Goal: Task Accomplishment & Management: Manage account settings

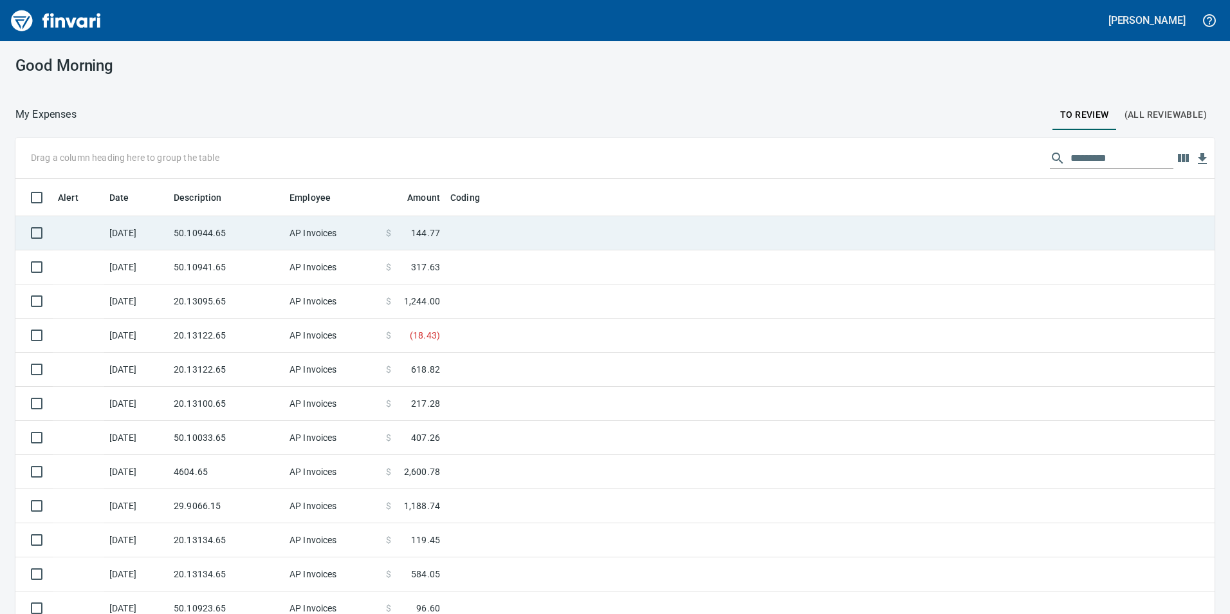
click at [255, 221] on td "50.10944.65" at bounding box center [227, 233] width 116 height 34
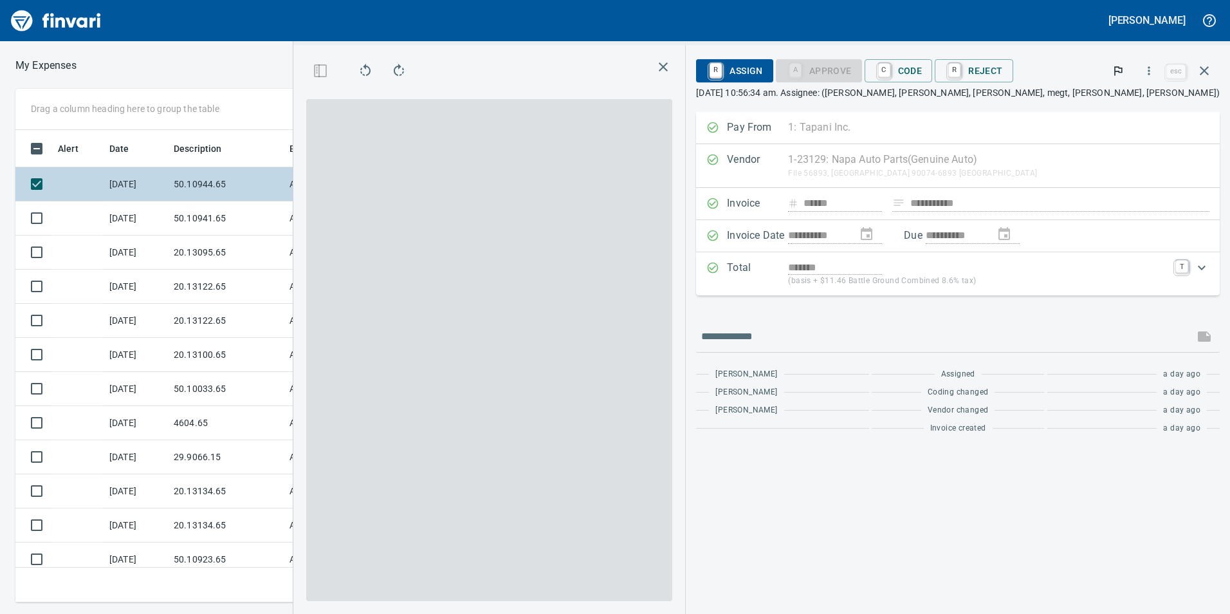
scroll to position [463, 858]
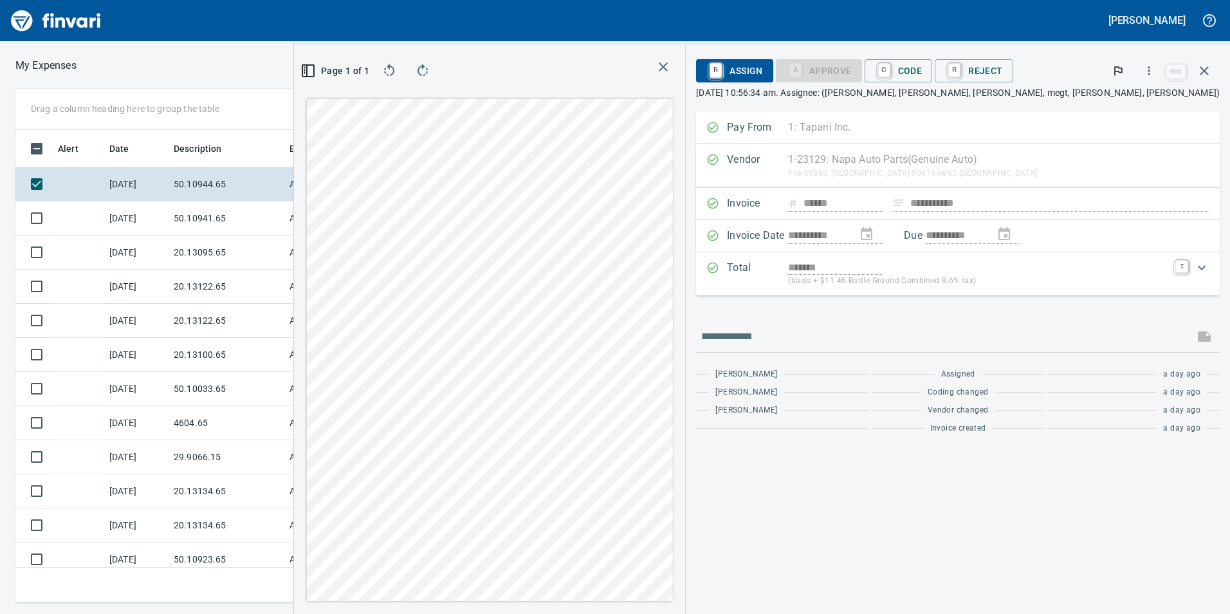
click at [997, 86] on div "R Assign A Approve C Code R Reject esc" at bounding box center [958, 70] width 524 height 31
click at [923, 79] on span "C Code" at bounding box center [899, 71] width 48 height 22
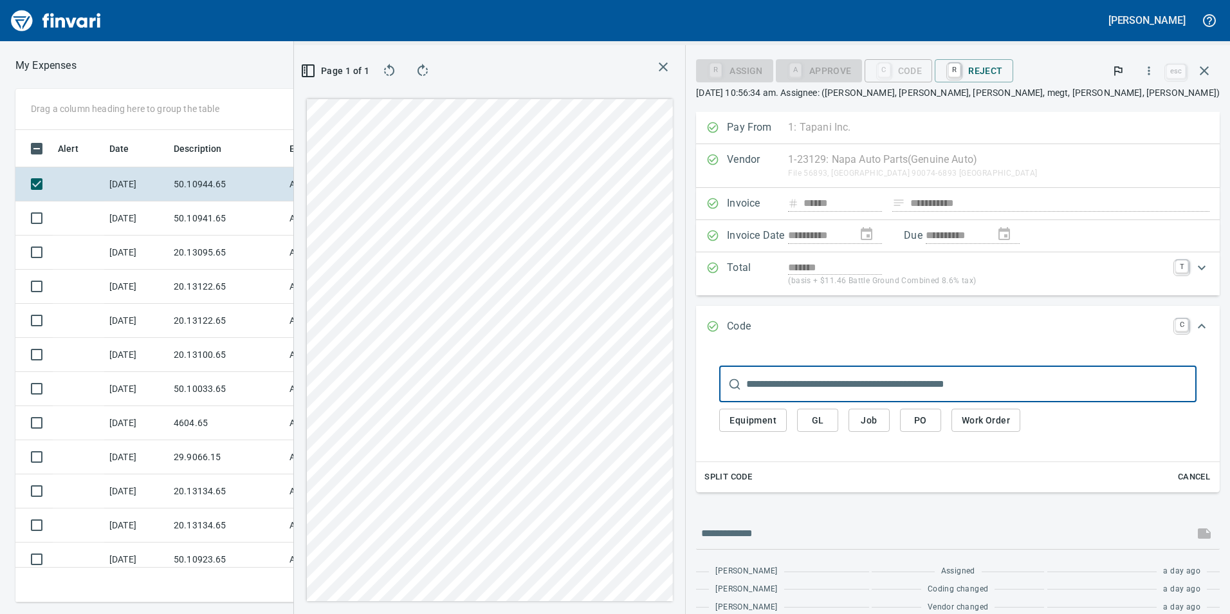
click at [839, 426] on button "GL" at bounding box center [817, 421] width 41 height 24
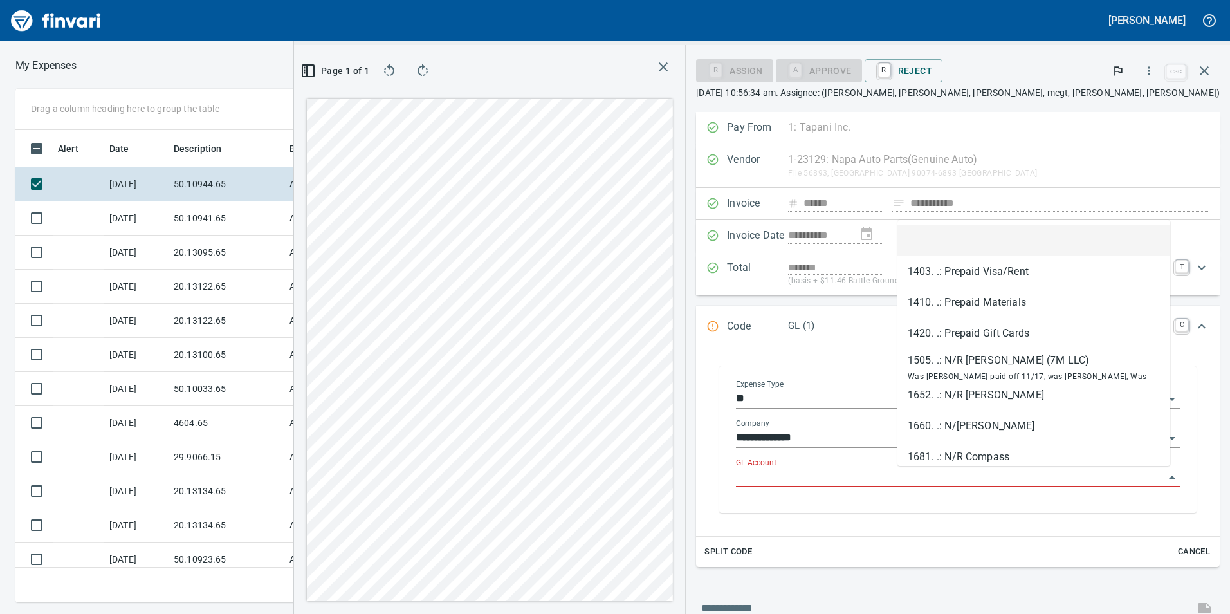
click at [981, 482] on input "GL Account" at bounding box center [950, 477] width 429 height 18
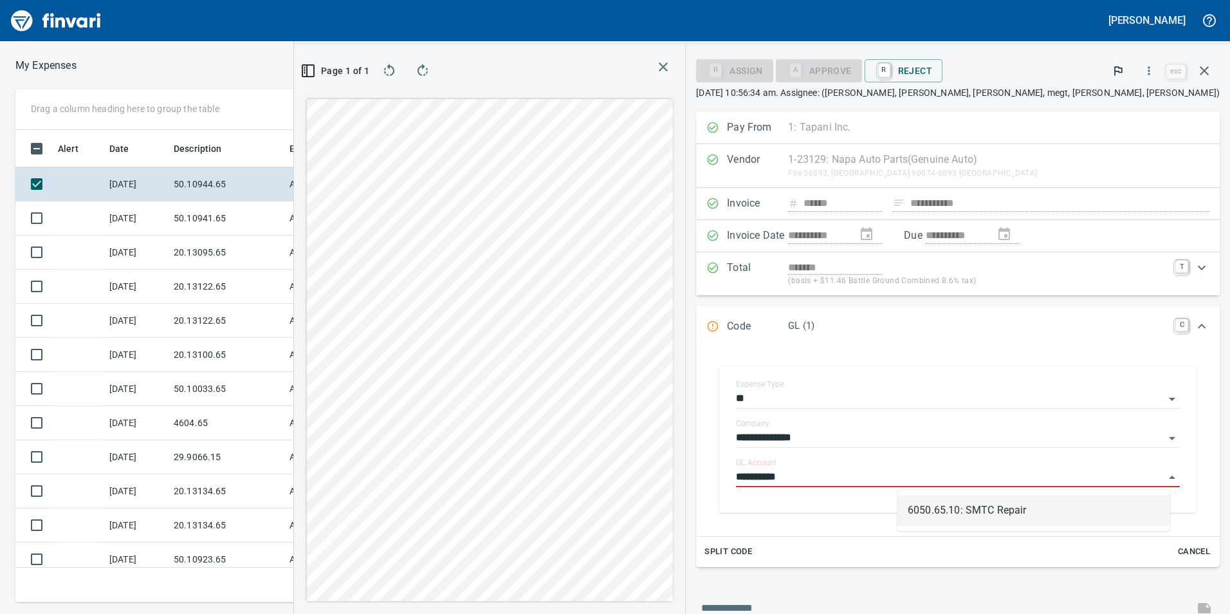
click at [999, 511] on li "6050.65.10: SMTC Repair" at bounding box center [1034, 510] width 273 height 31
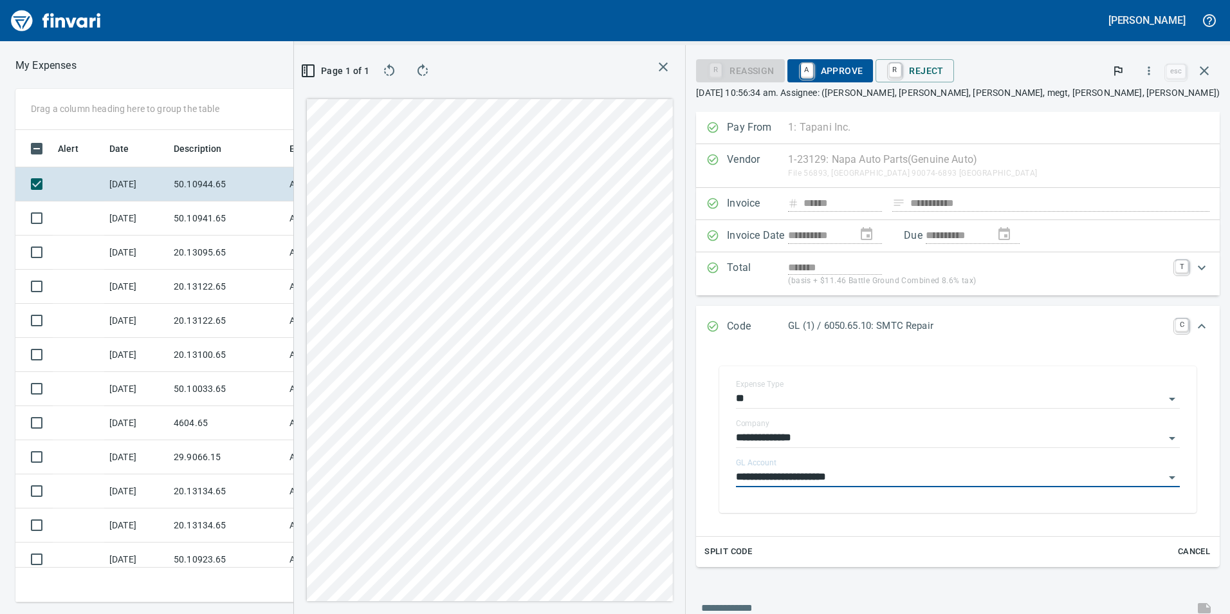
type input "**********"
click at [864, 68] on span "A Approve" at bounding box center [831, 71] width 66 height 22
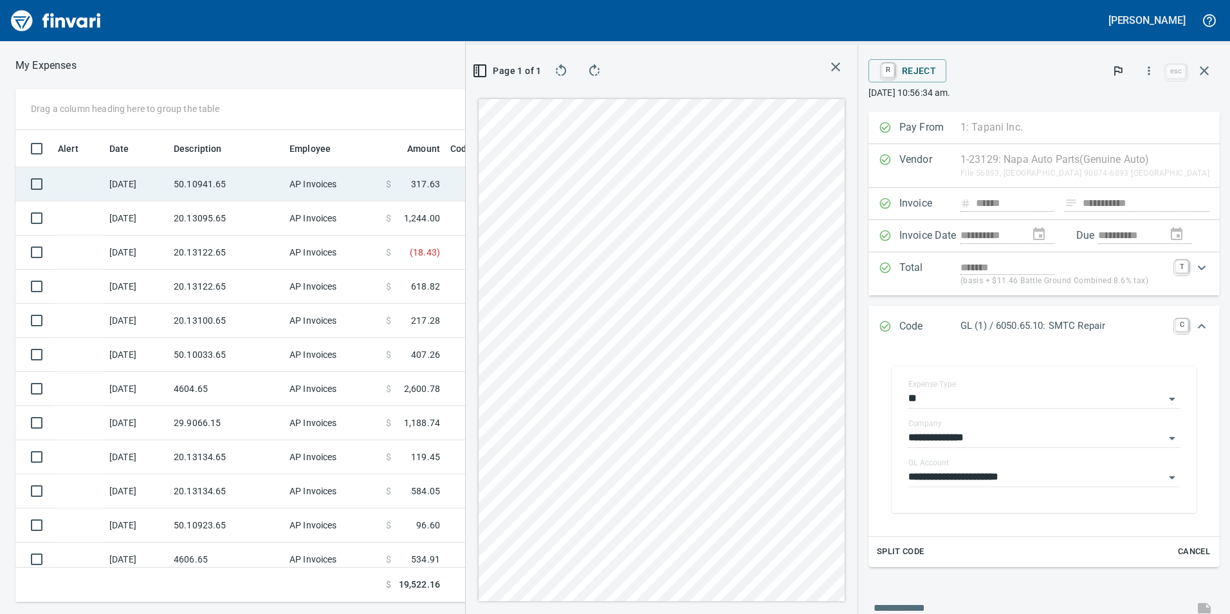
click at [225, 196] on td "50.10941.65" at bounding box center [227, 184] width 116 height 34
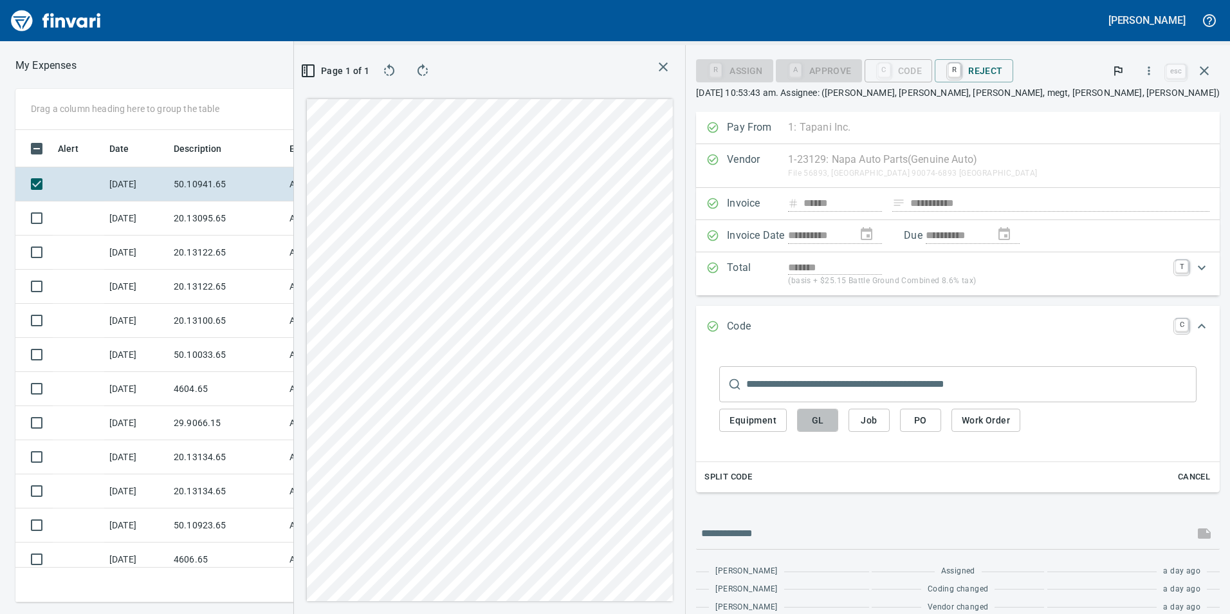
click at [839, 418] on button "GL" at bounding box center [817, 421] width 41 height 24
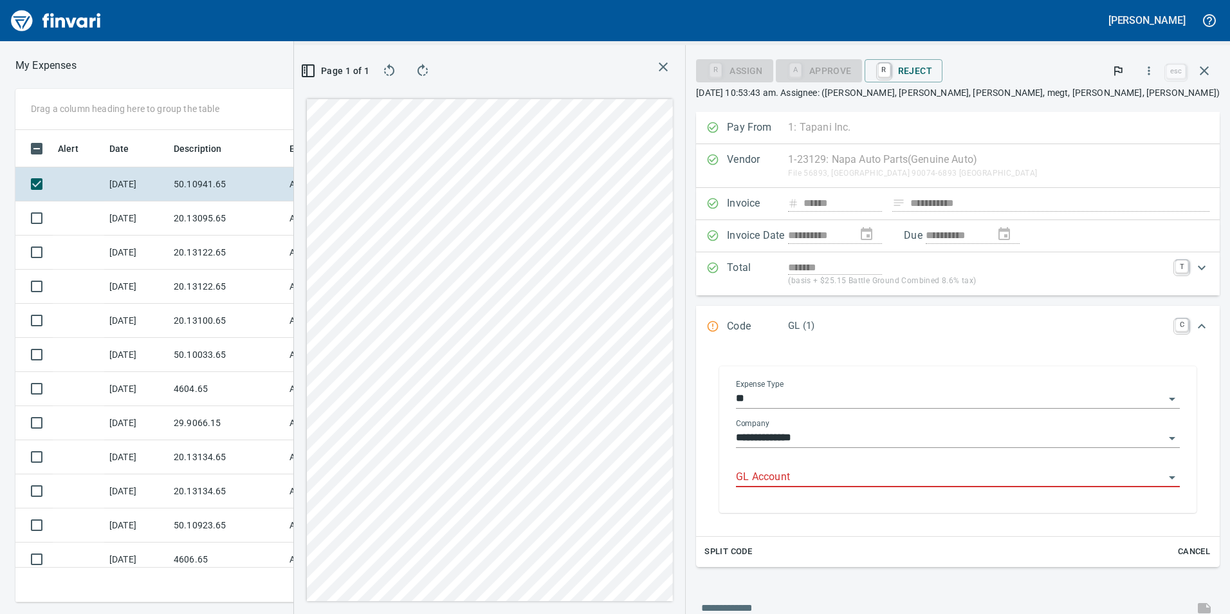
click at [952, 474] on input "GL Account" at bounding box center [950, 477] width 429 height 18
click at [997, 512] on li "6050.65.10: SMTC Repair" at bounding box center [1034, 510] width 273 height 31
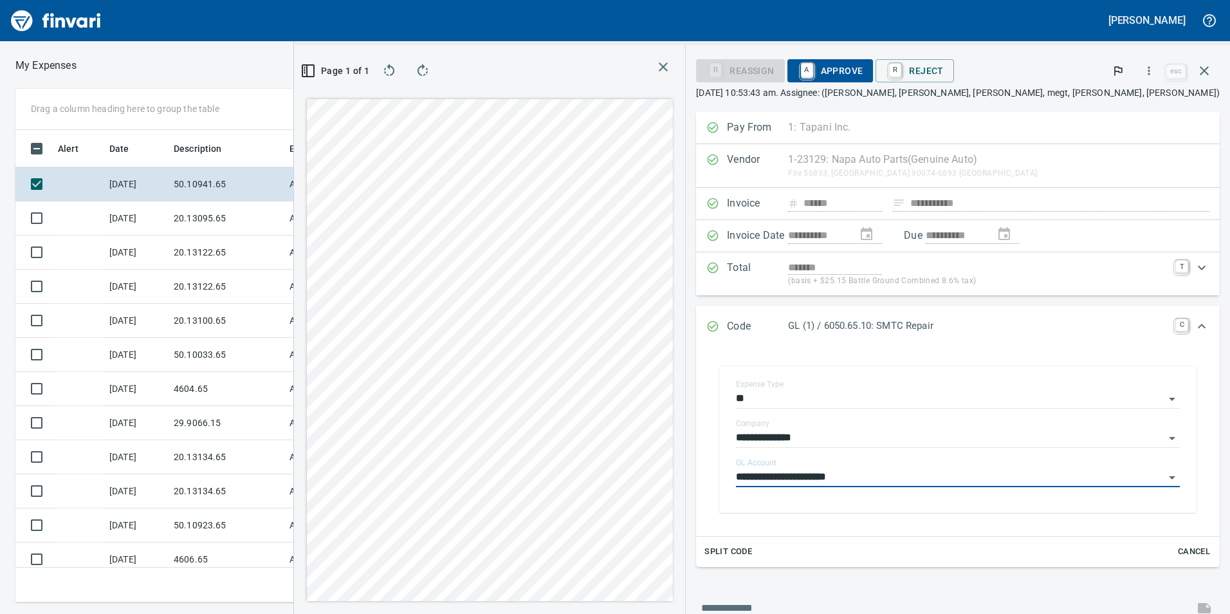
type input "**********"
click at [864, 70] on span "A Approve" at bounding box center [831, 71] width 66 height 22
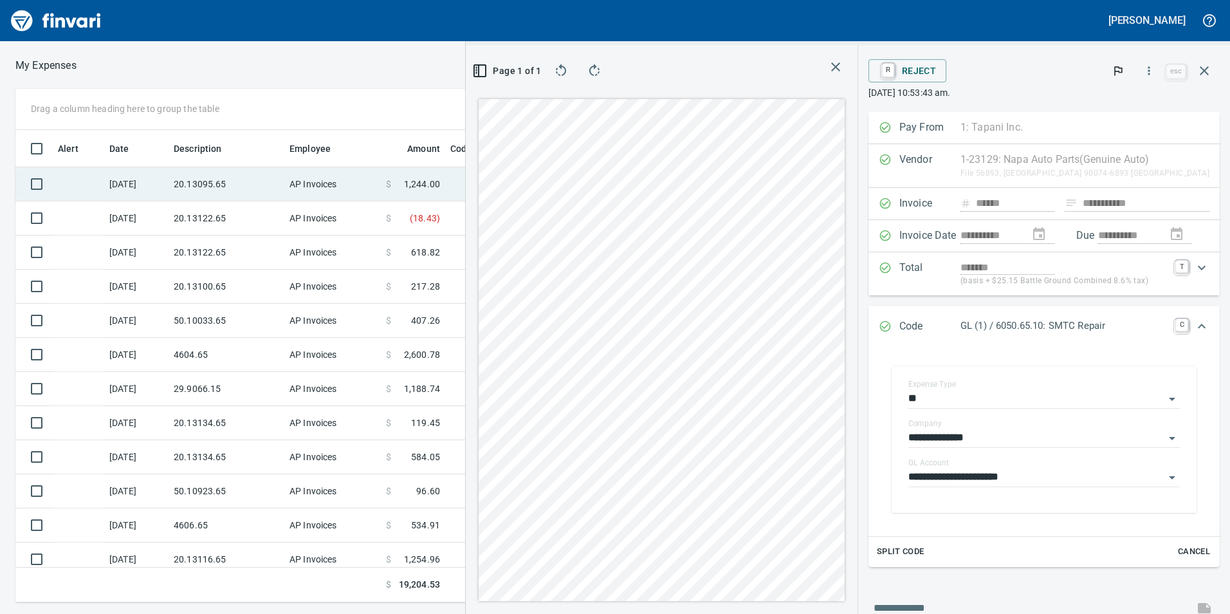
click at [252, 183] on td "20.13095.65" at bounding box center [227, 184] width 116 height 34
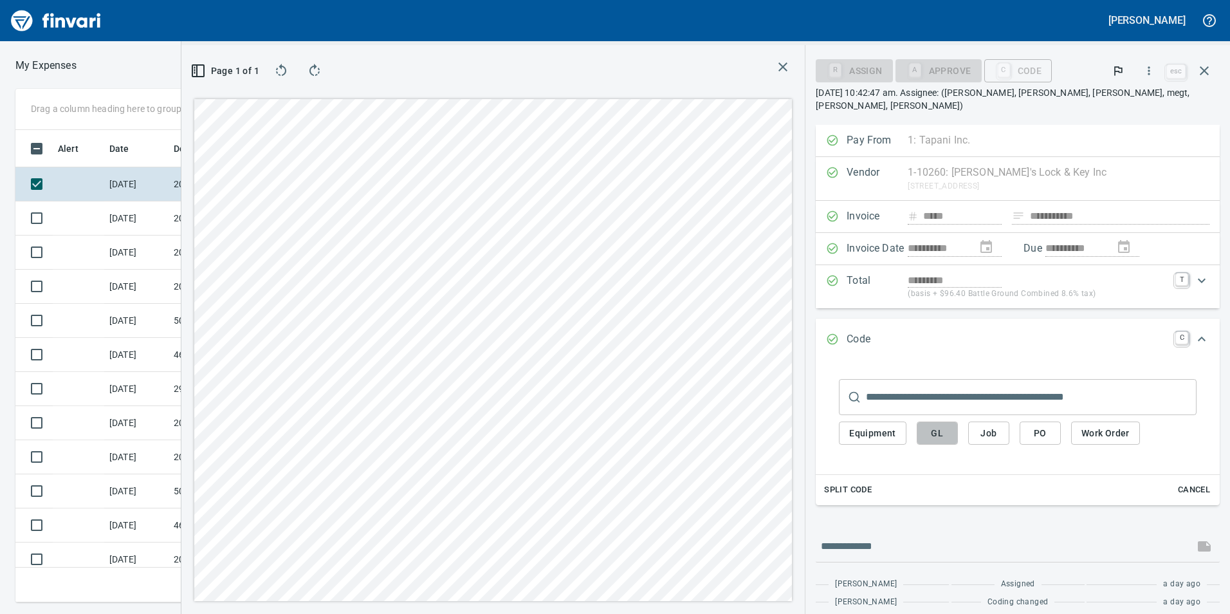
click at [952, 422] on button "GL" at bounding box center [937, 434] width 41 height 24
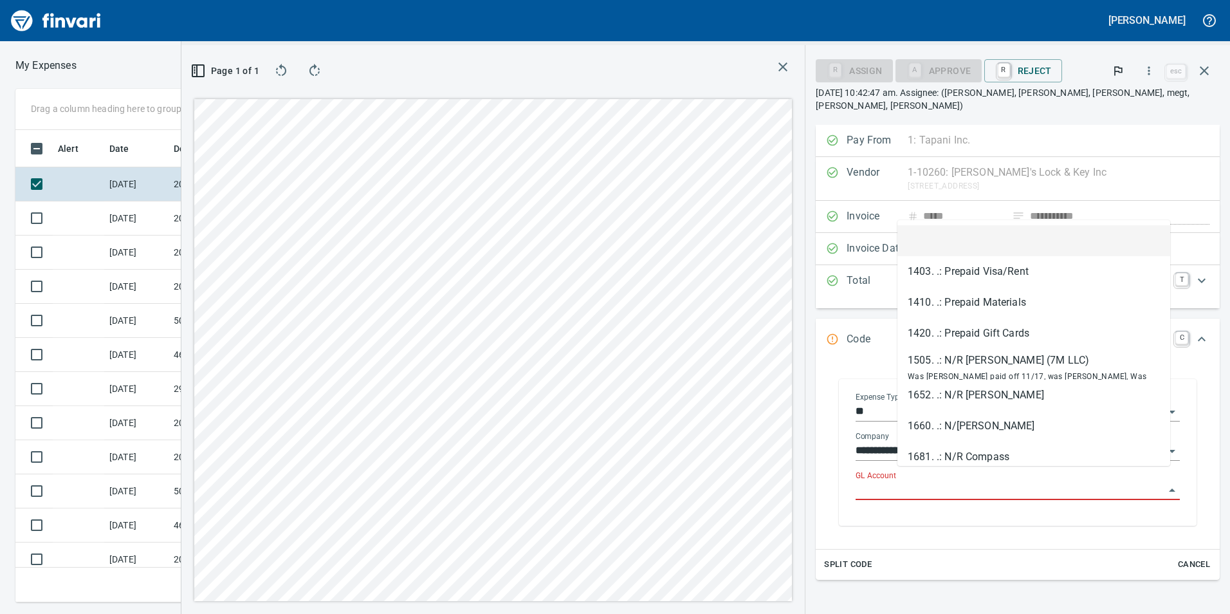
click at [936, 481] on input "GL Account" at bounding box center [1010, 490] width 309 height 18
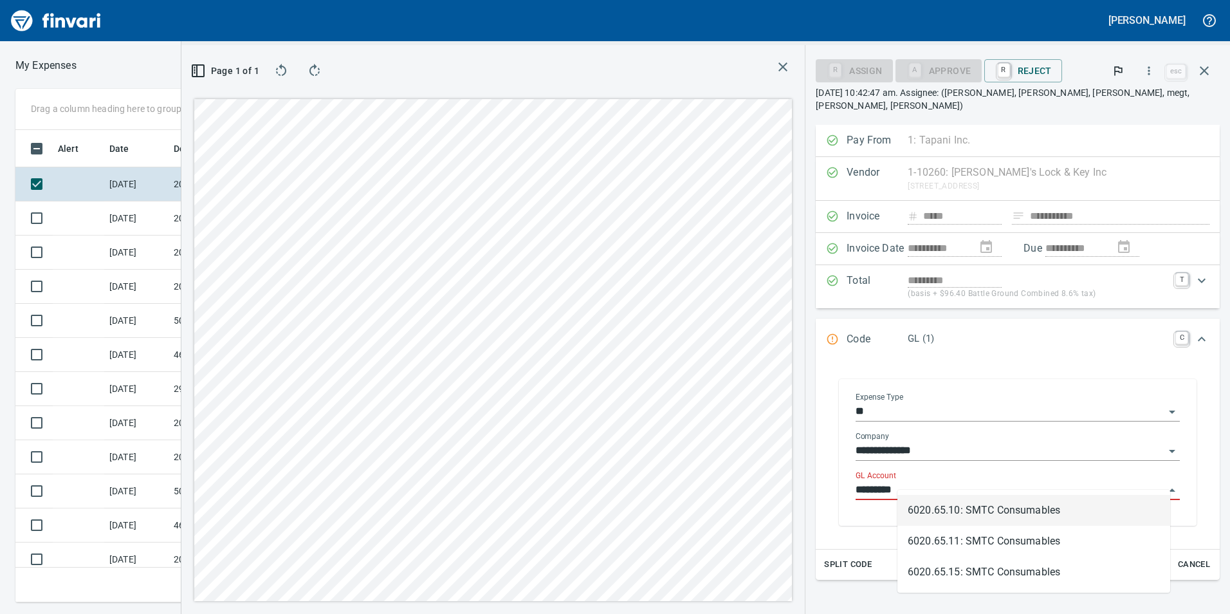
scroll to position [463, 858]
click at [979, 505] on li "6020.65.10: SMTC Consumables" at bounding box center [1034, 510] width 273 height 31
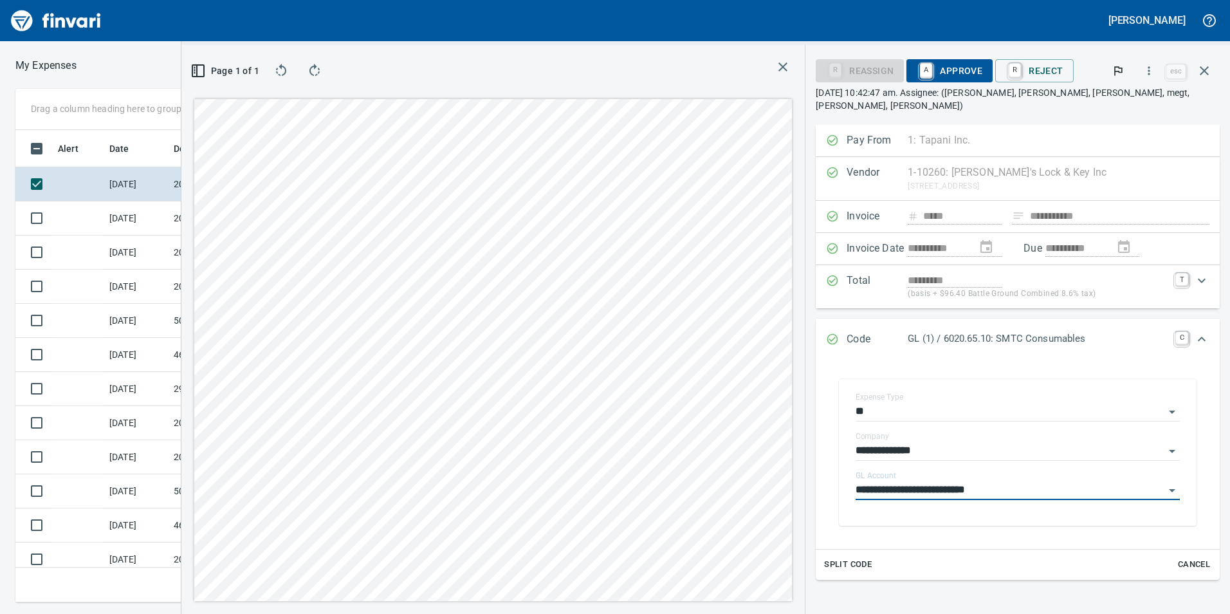
type input "**********"
click at [983, 73] on span "A Approve" at bounding box center [950, 71] width 66 height 22
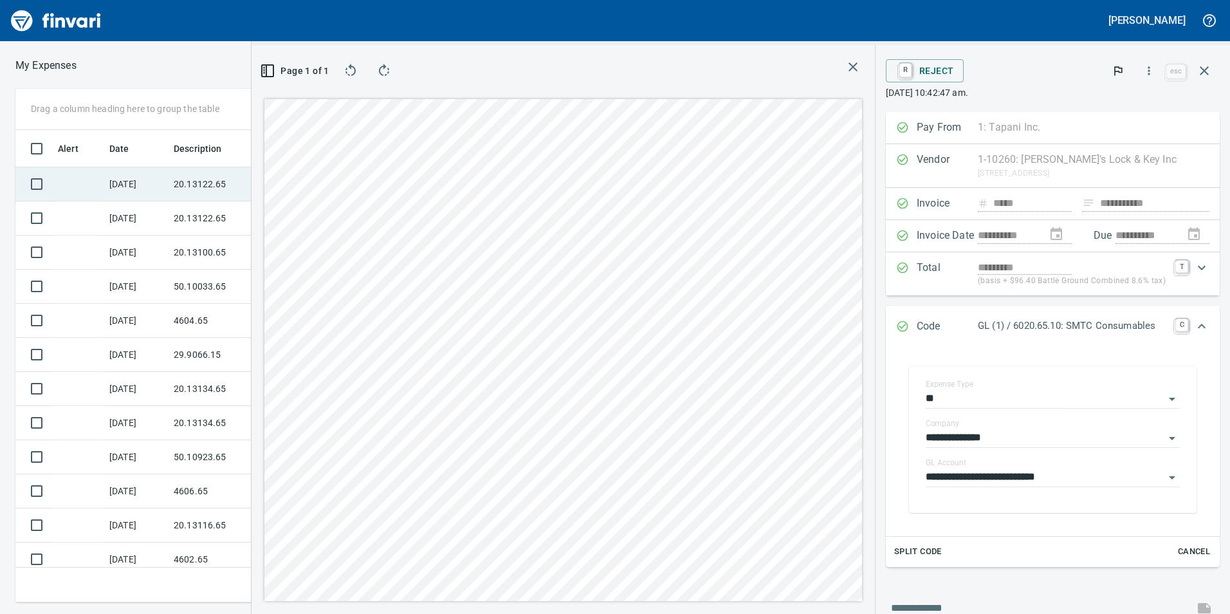
click at [171, 189] on td "20.13122.65" at bounding box center [227, 184] width 116 height 34
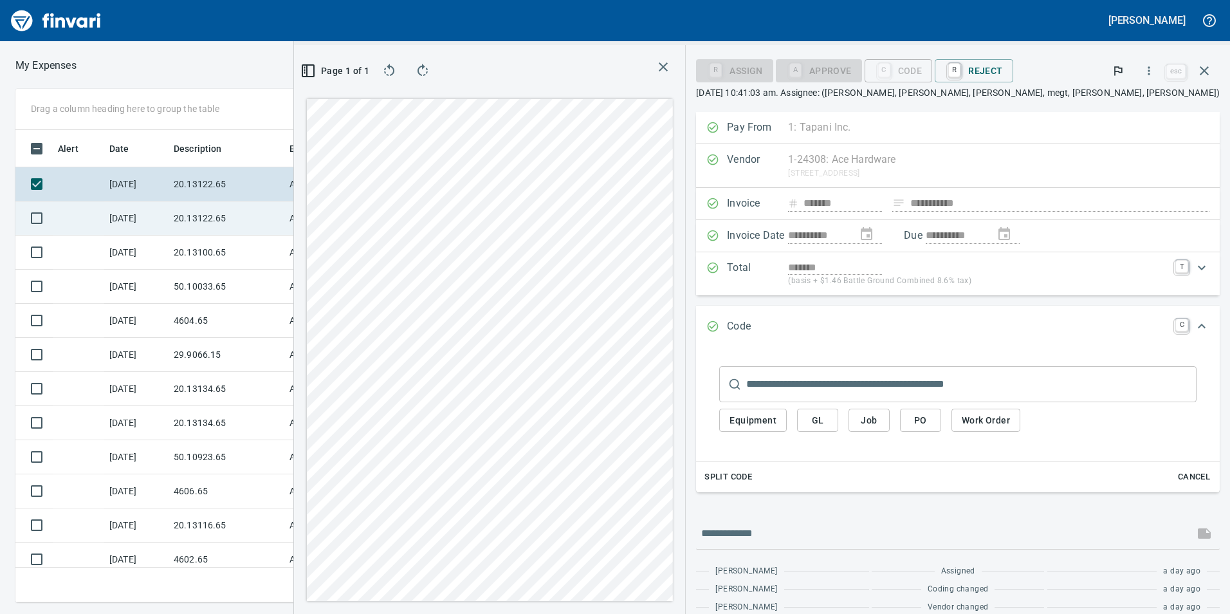
click at [221, 214] on td "20.13122.65" at bounding box center [227, 218] width 116 height 34
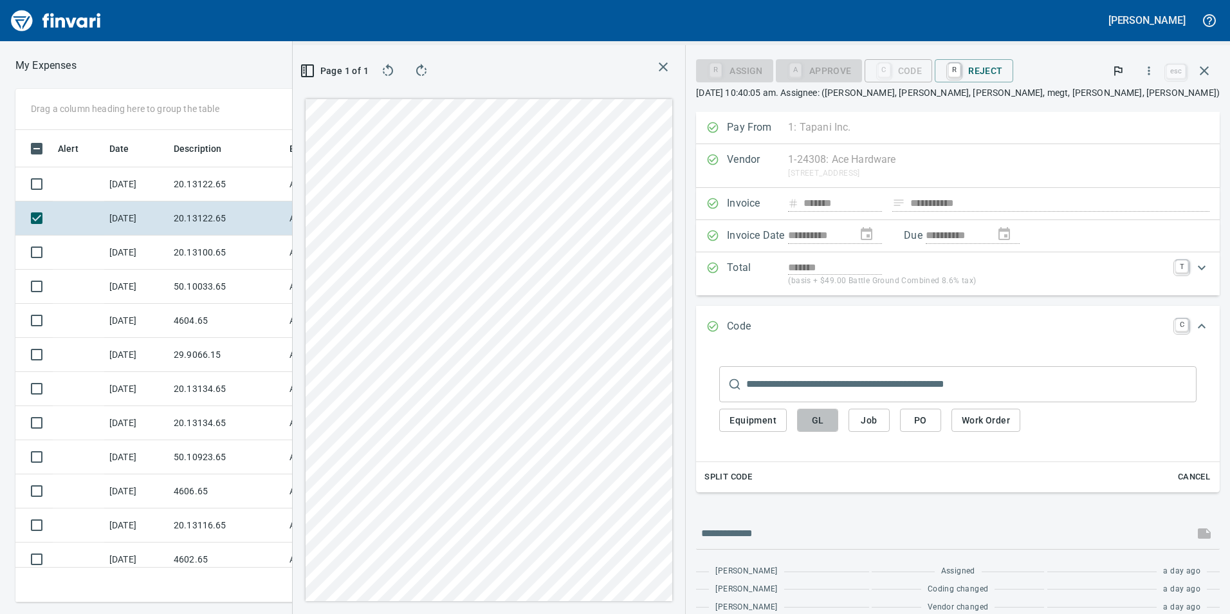
click at [828, 416] on span "GL" at bounding box center [818, 420] width 21 height 16
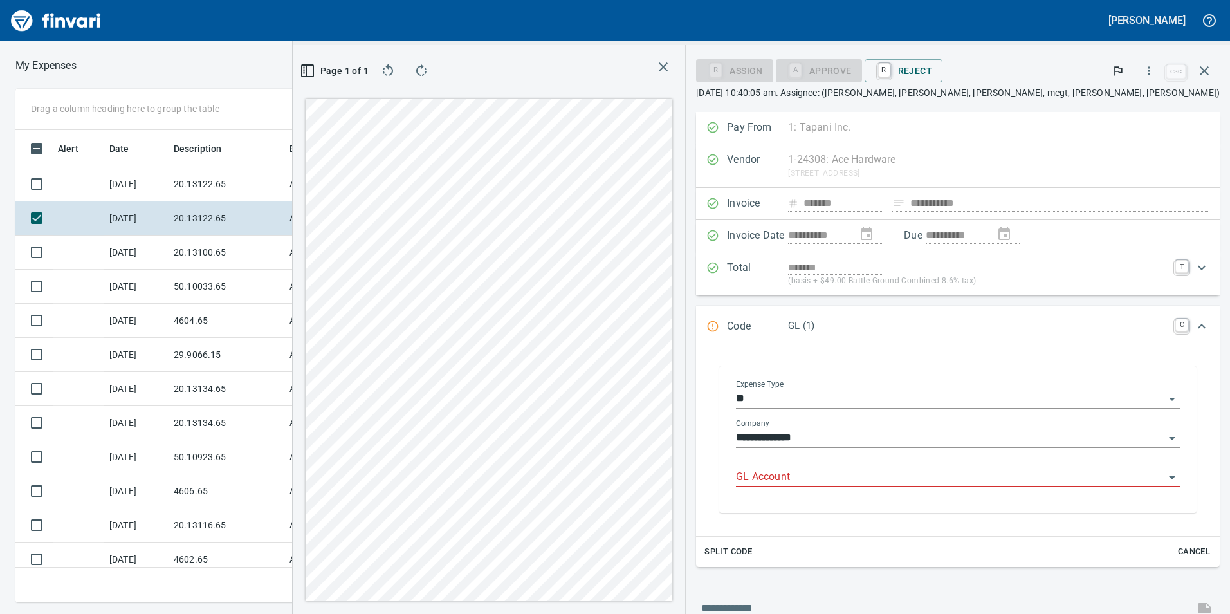
click at [920, 480] on input "GL Account" at bounding box center [950, 477] width 429 height 18
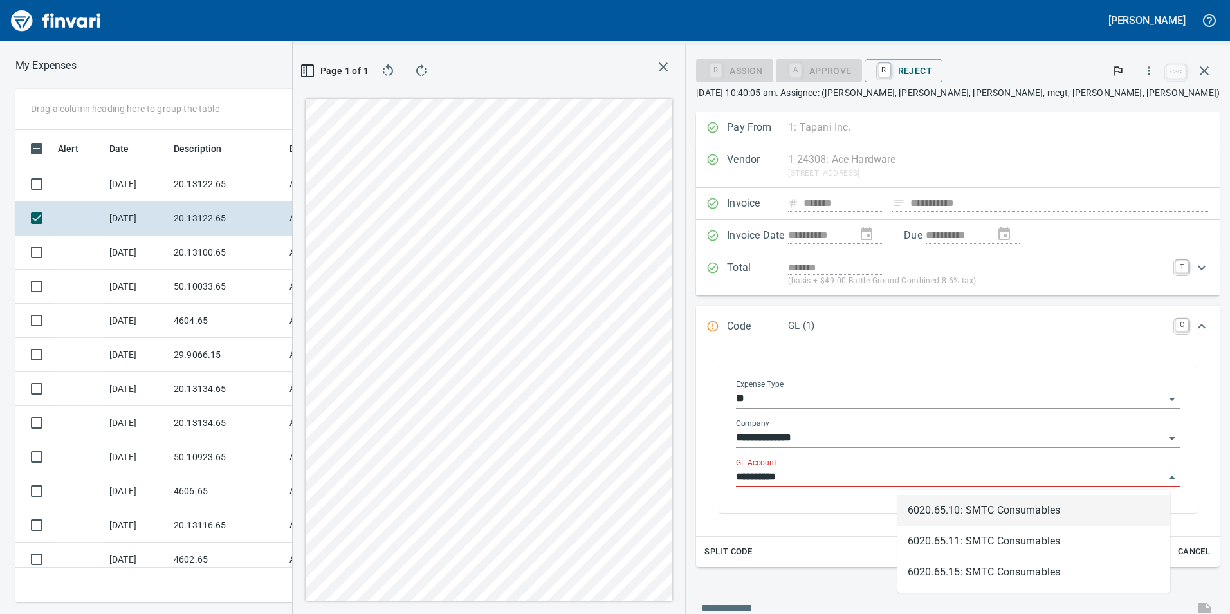
scroll to position [463, 858]
click at [994, 508] on li "6020.65.10: SMTC Consumables" at bounding box center [1034, 510] width 273 height 31
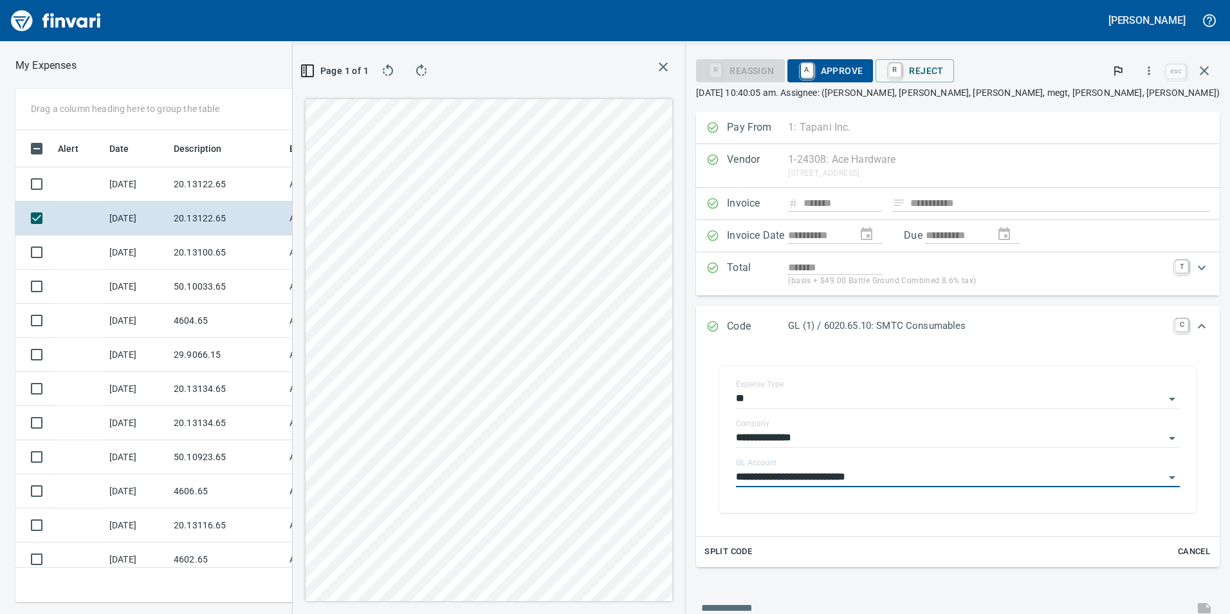
type input "**********"
click at [864, 70] on span "A Approve" at bounding box center [831, 71] width 66 height 22
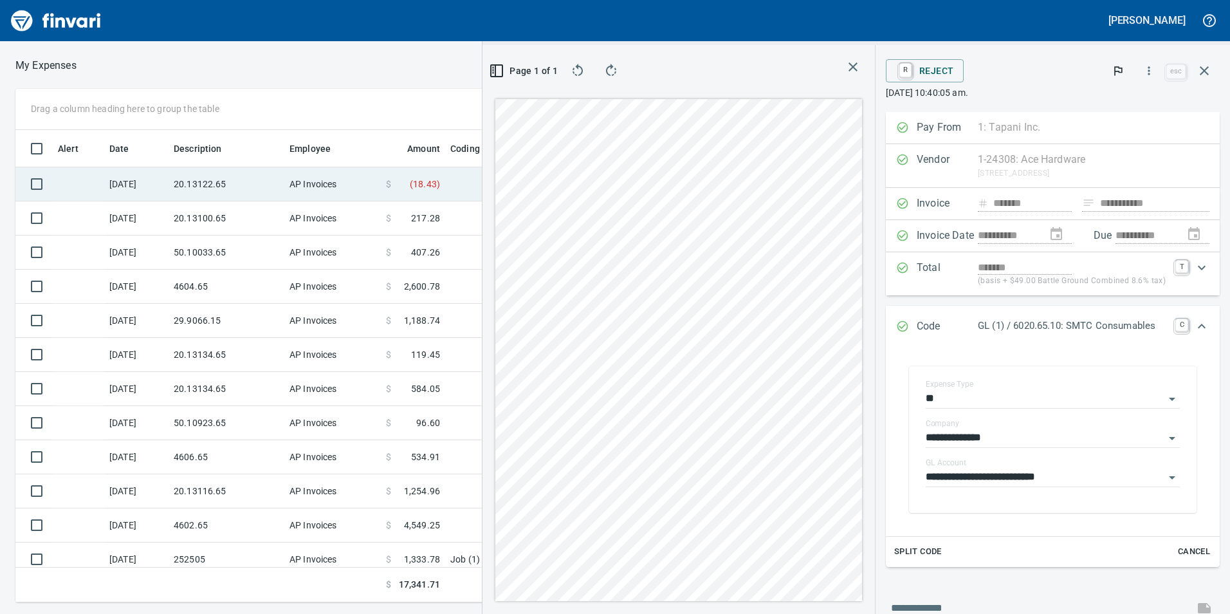
click at [307, 185] on td "AP Invoices" at bounding box center [332, 184] width 97 height 34
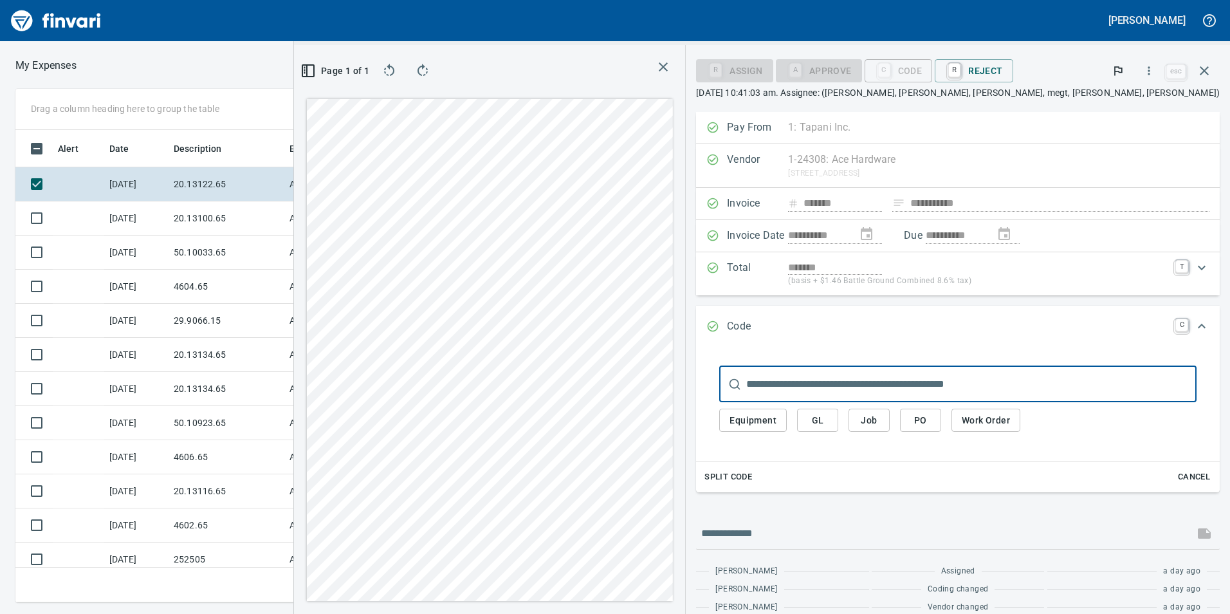
click at [896, 380] on input "text" at bounding box center [971, 384] width 450 height 36
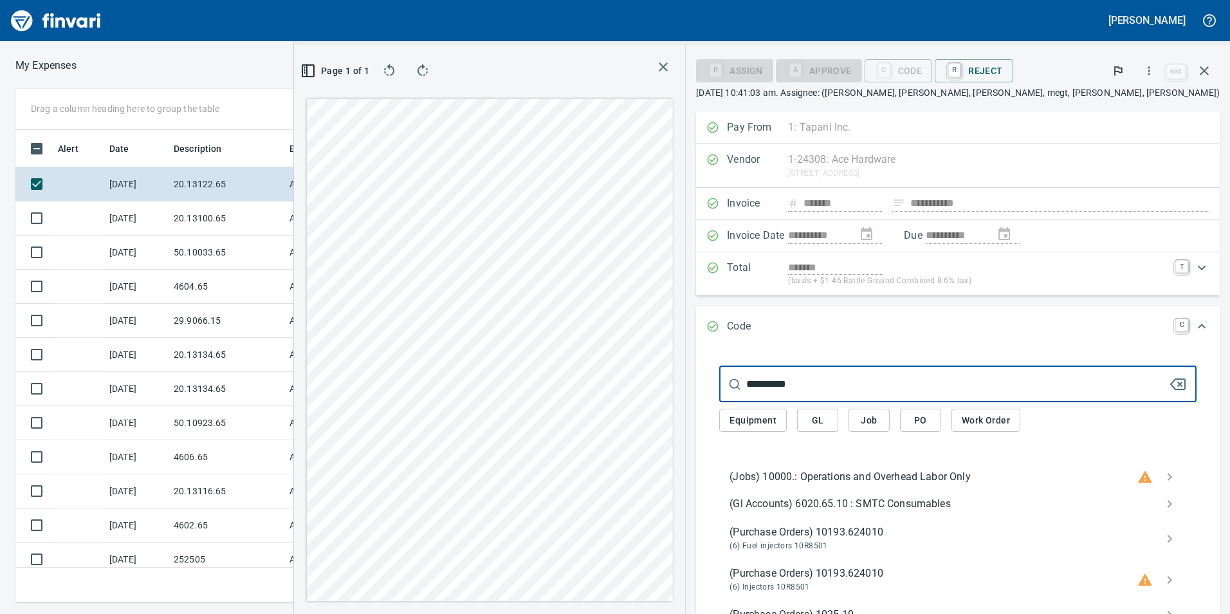
type input "**********"
click at [839, 416] on button "GL" at bounding box center [817, 421] width 41 height 24
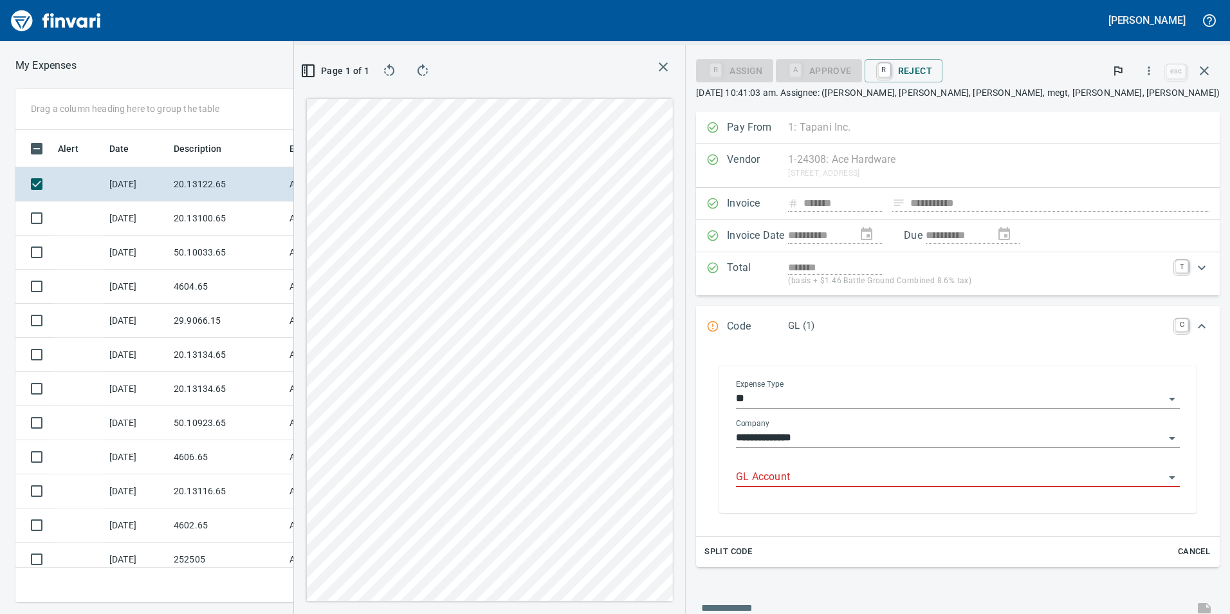
click at [985, 467] on div "GL Account" at bounding box center [958, 472] width 444 height 29
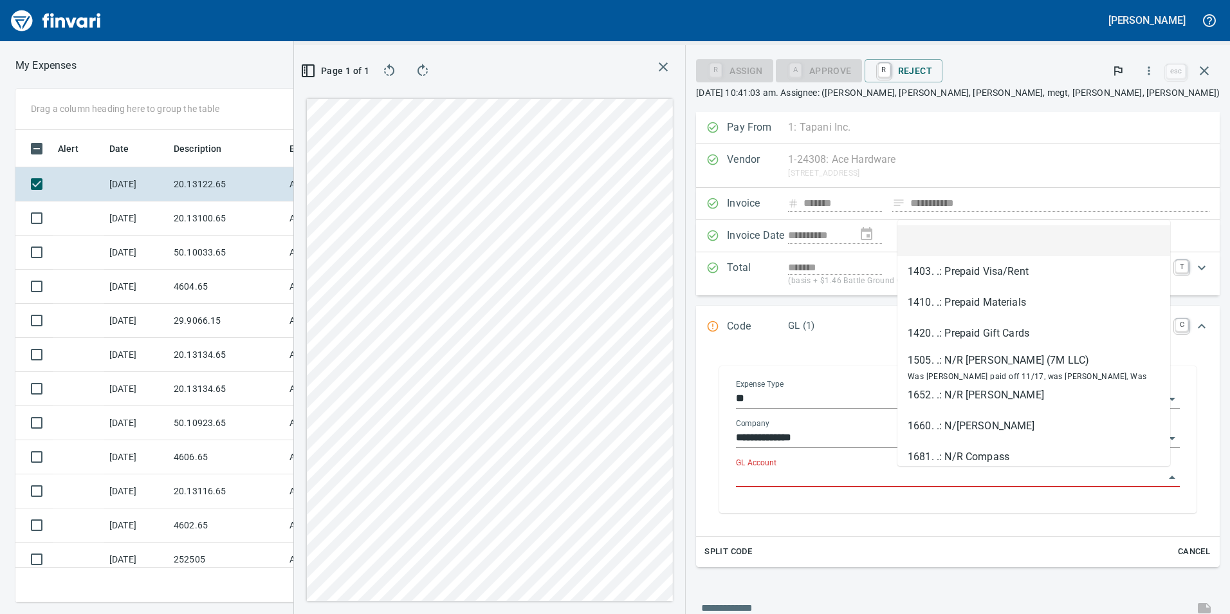
scroll to position [463, 858]
click at [984, 479] on input "GL Account" at bounding box center [950, 477] width 429 height 18
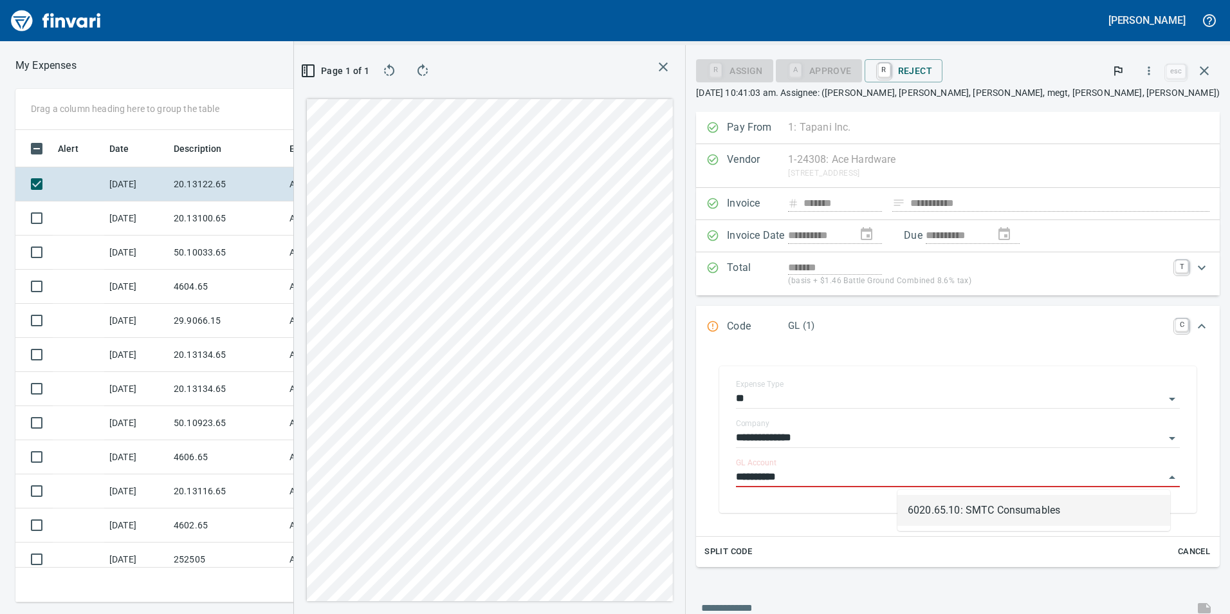
click at [997, 506] on li "6020.65.10: SMTC Consumables" at bounding box center [1034, 510] width 273 height 31
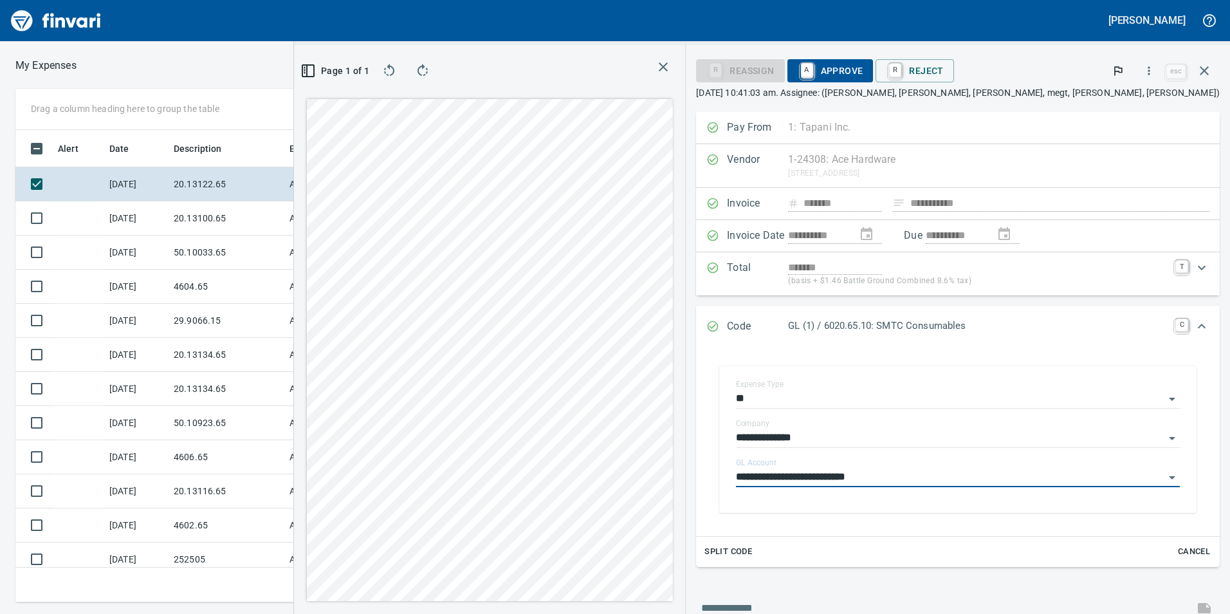
type input "**********"
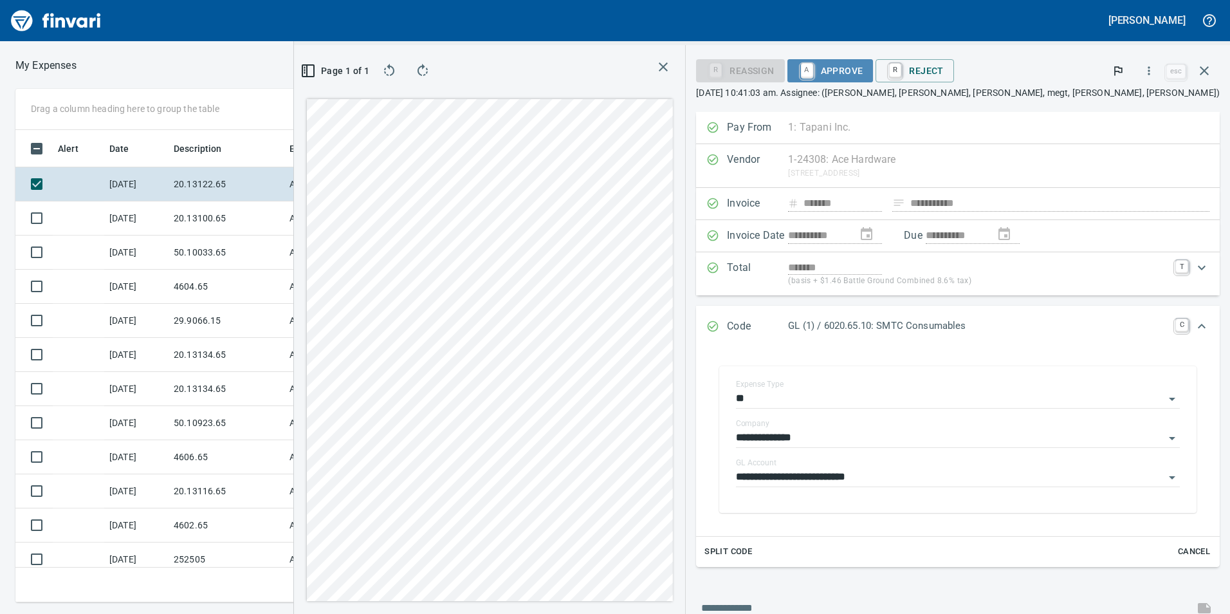
click at [864, 61] on span "A Approve" at bounding box center [831, 71] width 66 height 22
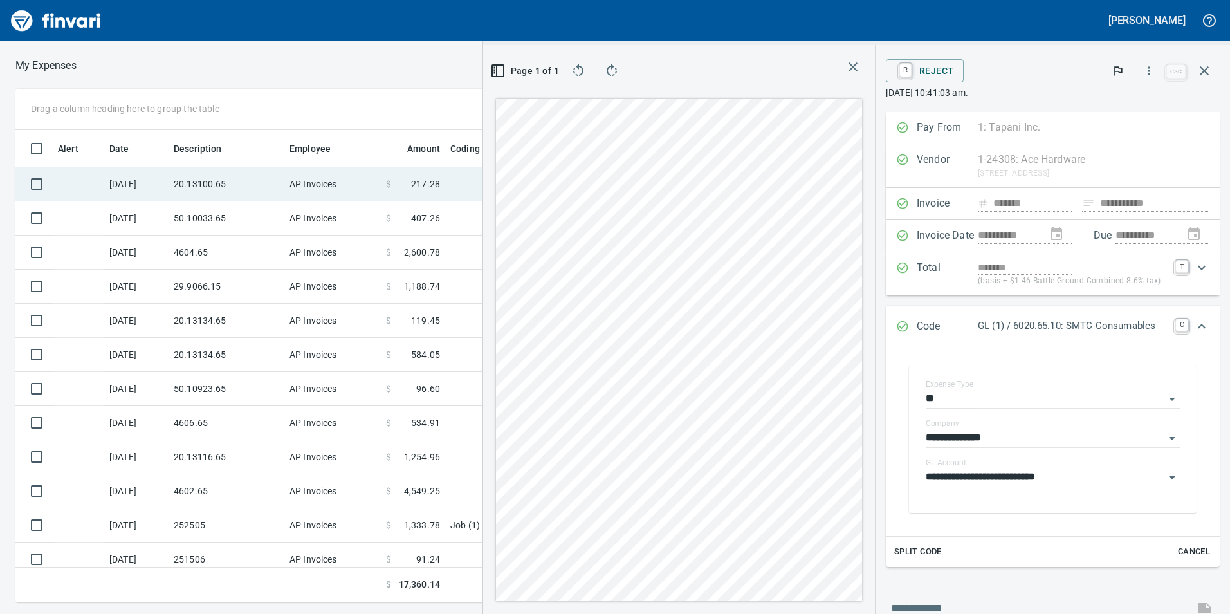
click at [336, 189] on td "AP Invoices" at bounding box center [332, 184] width 97 height 34
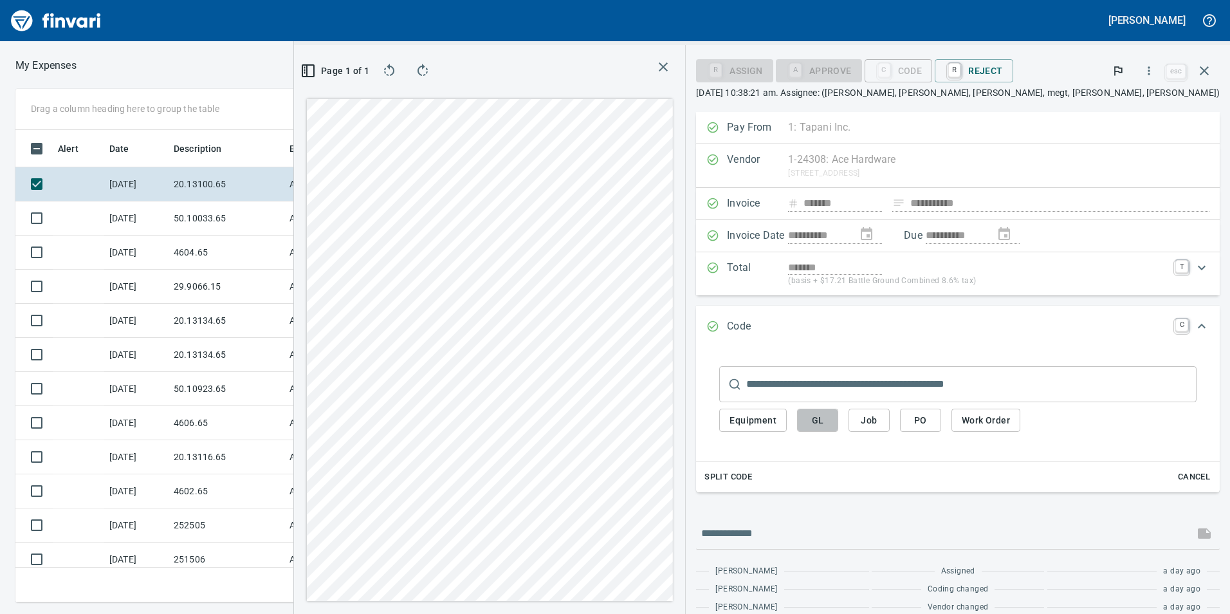
click at [828, 427] on span "GL" at bounding box center [818, 420] width 21 height 16
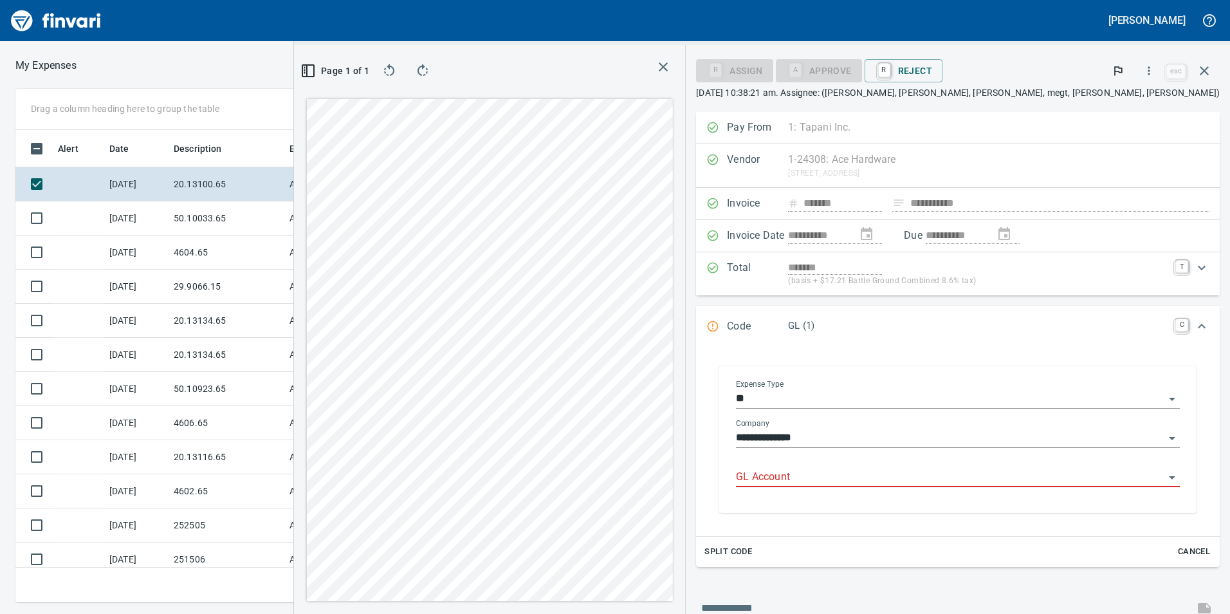
click at [934, 487] on div "GL Account" at bounding box center [958, 477] width 444 height 39
click at [967, 478] on input "GL Account" at bounding box center [950, 477] width 429 height 18
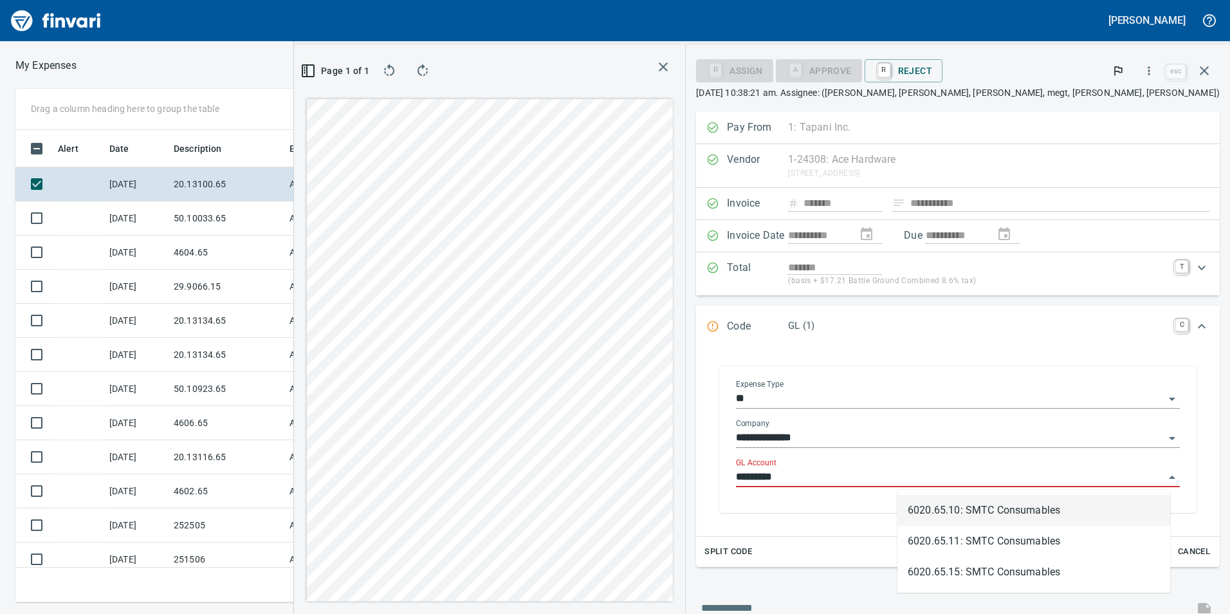
scroll to position [463, 858]
click at [953, 498] on li "6020.65.10: SMTC Consumables" at bounding box center [1034, 510] width 273 height 31
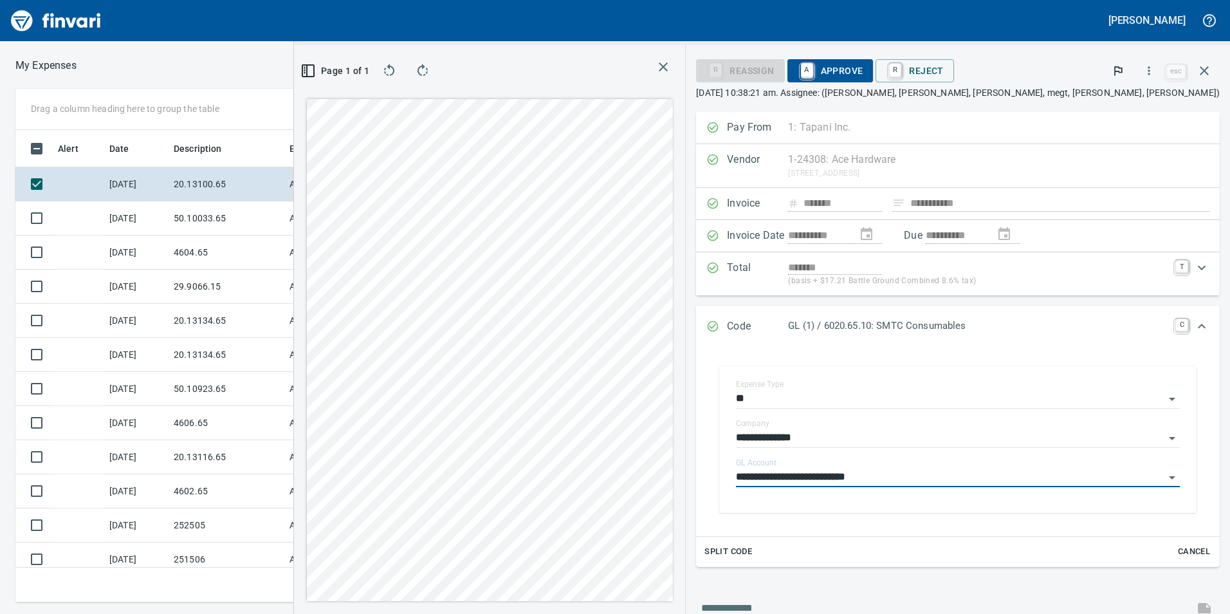
type input "**********"
click at [864, 78] on span "A Approve" at bounding box center [831, 71] width 66 height 22
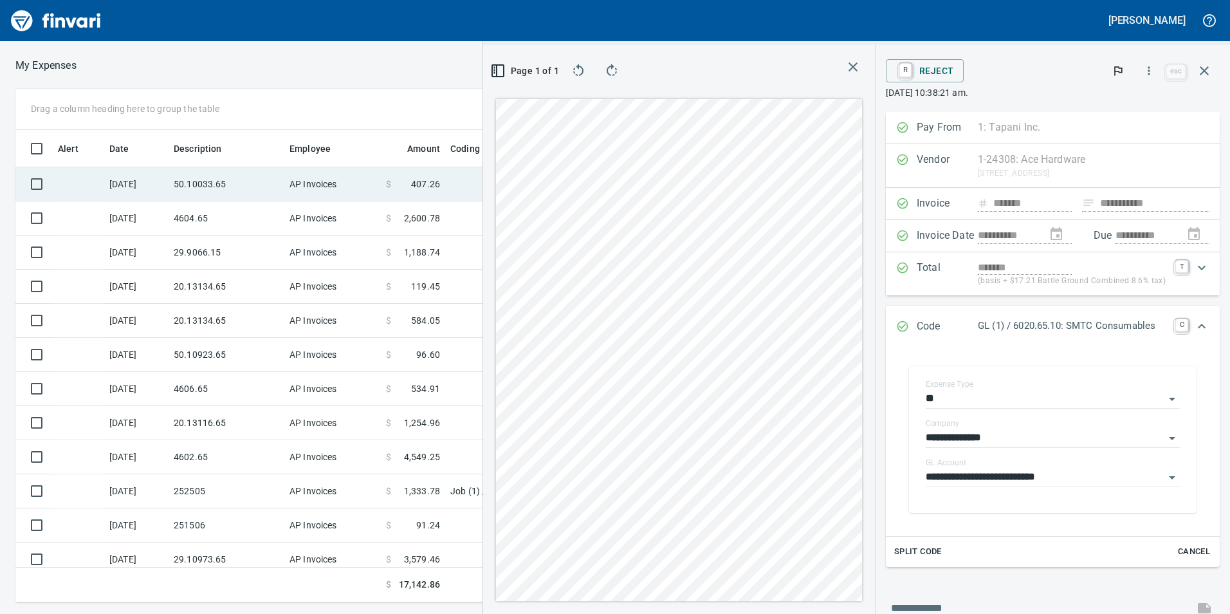
click at [236, 176] on td "50.10033.65" at bounding box center [227, 184] width 116 height 34
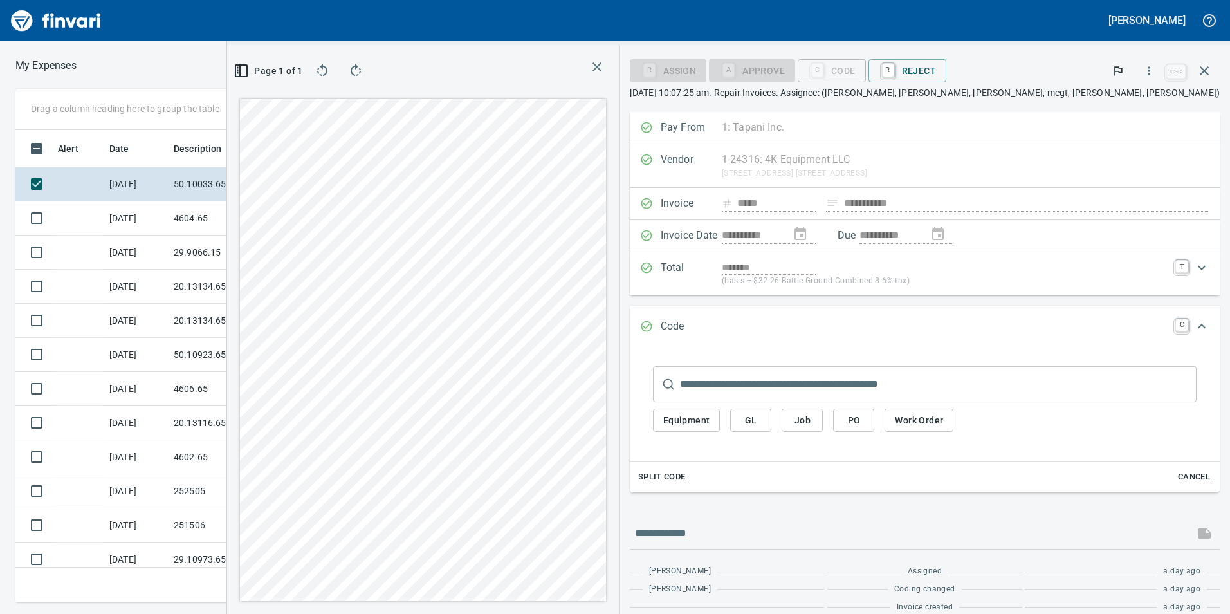
click at [619, 83] on div "Page 1 of 1" at bounding box center [423, 329] width 392 height 569
click at [761, 419] on span "GL" at bounding box center [751, 420] width 21 height 16
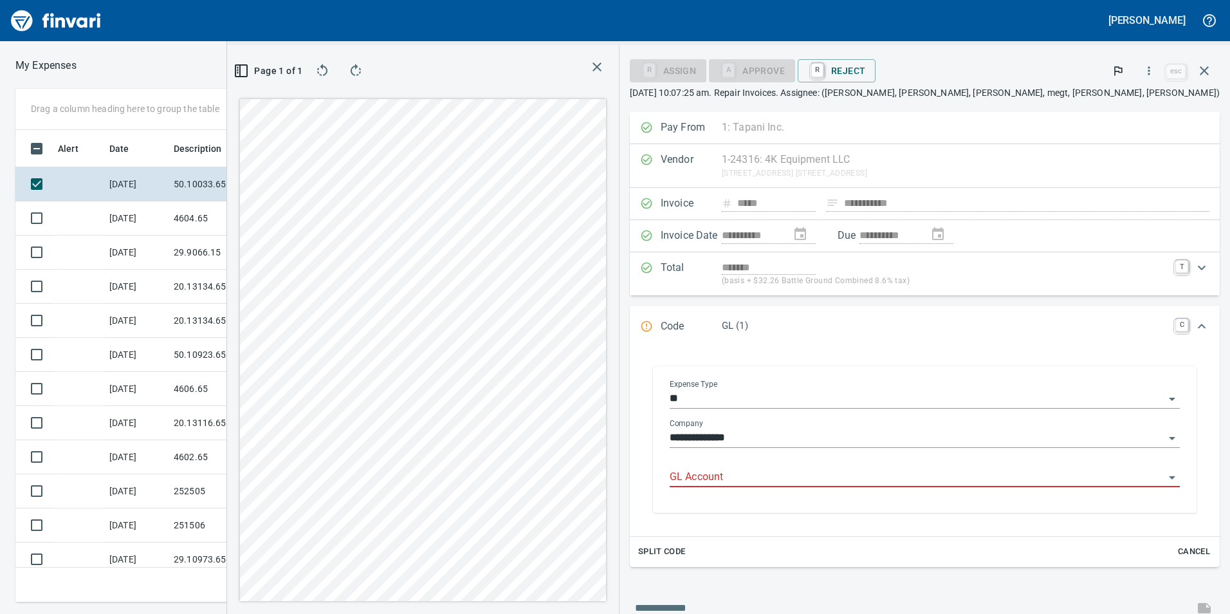
click at [925, 473] on input "GL Account" at bounding box center [917, 477] width 495 height 18
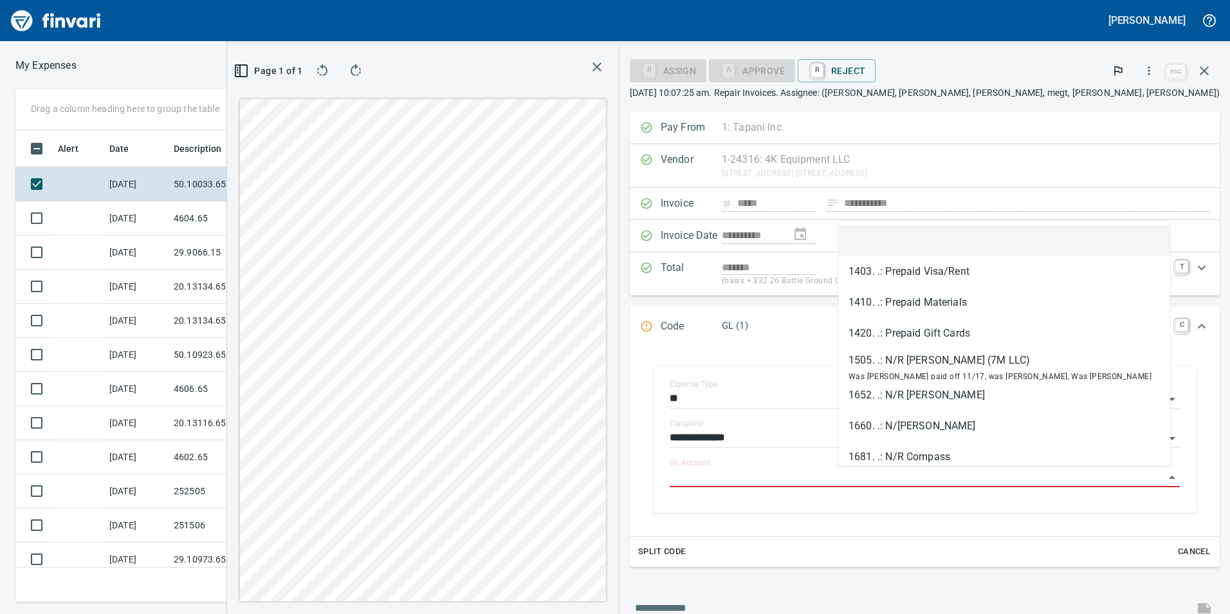
scroll to position [463, 858]
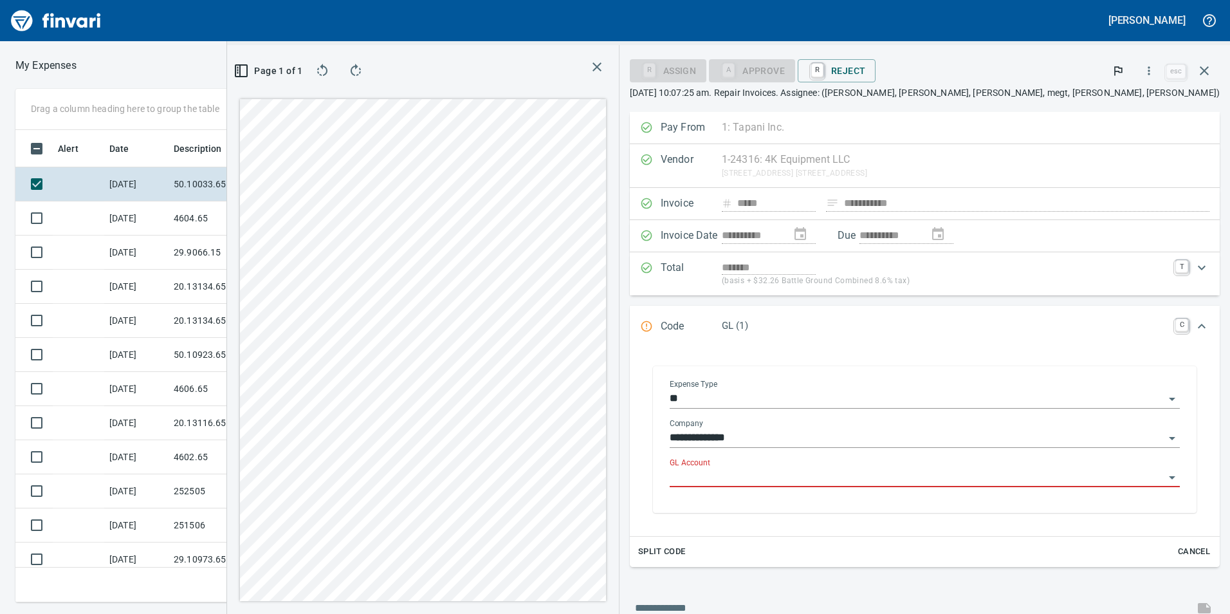
click at [873, 478] on input "GL Account" at bounding box center [917, 477] width 495 height 18
click at [954, 507] on li "6050.65.10: SMTC Repair" at bounding box center [1005, 510] width 332 height 31
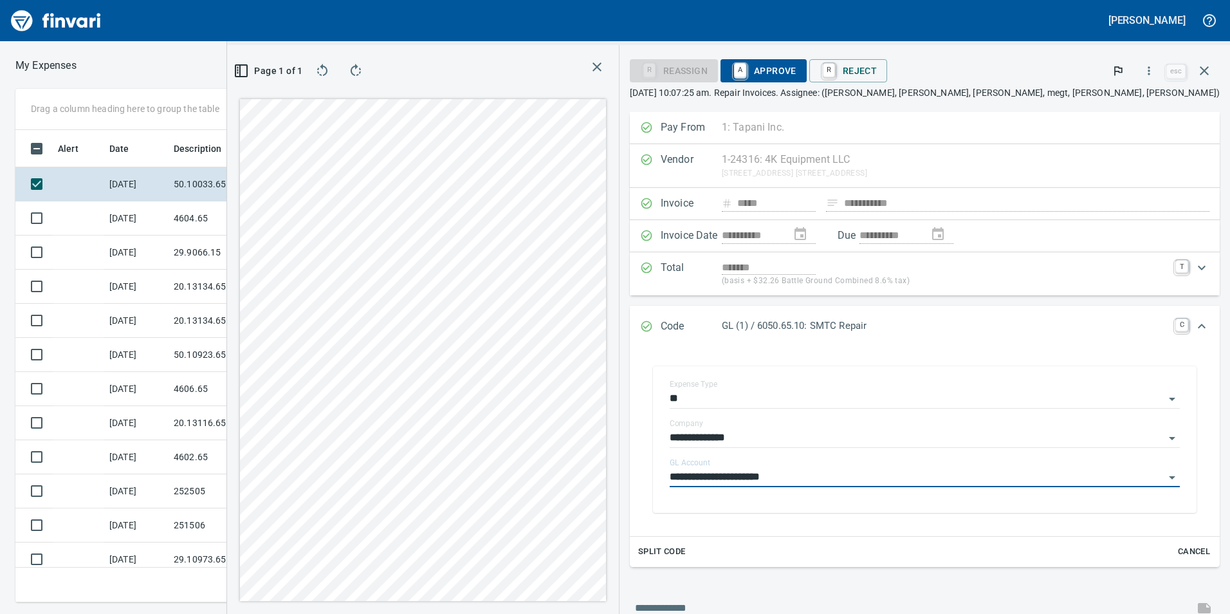
type input "**********"
click at [797, 63] on span "A Approve" at bounding box center [764, 71] width 66 height 22
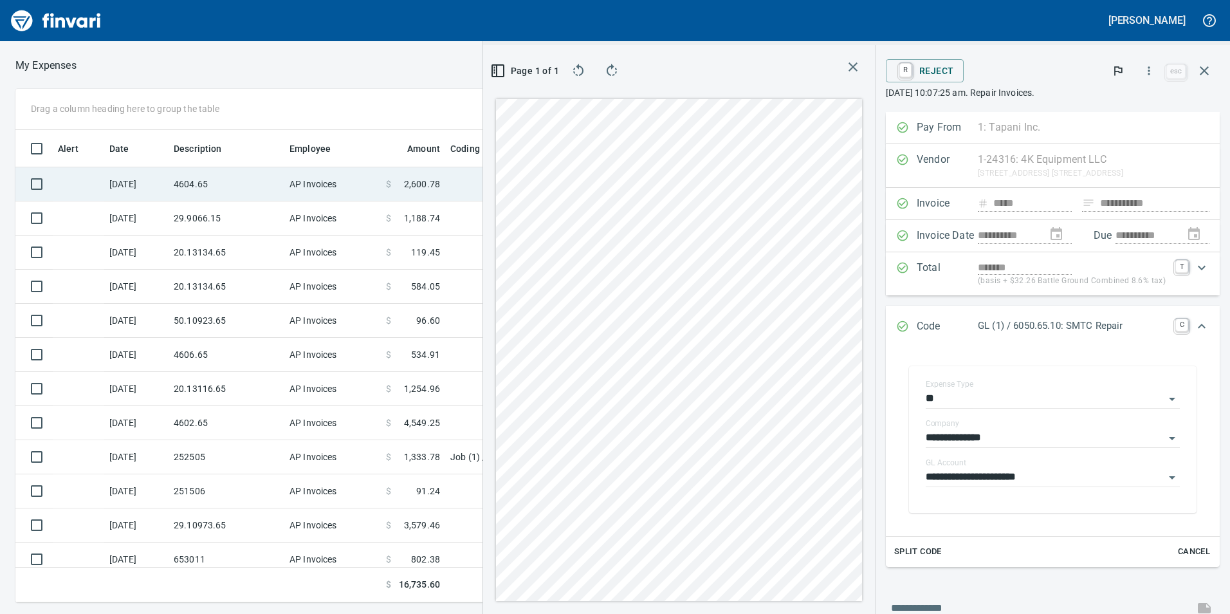
click at [245, 194] on td "4604.65" at bounding box center [227, 184] width 116 height 34
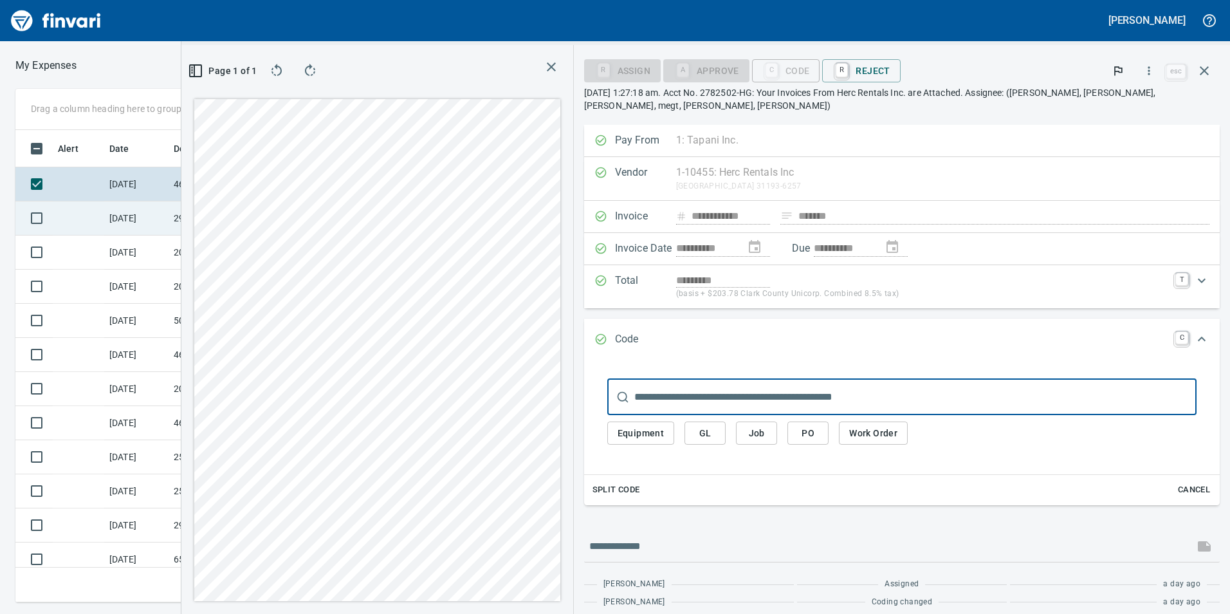
click at [141, 211] on td "[DATE]" at bounding box center [136, 218] width 64 height 34
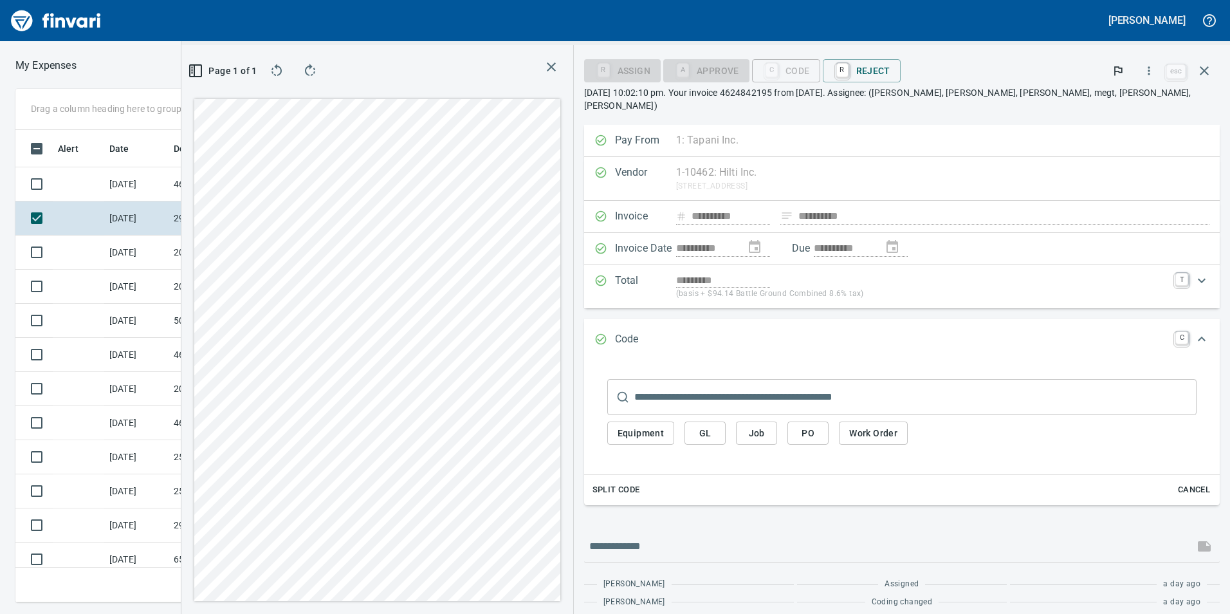
click at [726, 422] on button "GL" at bounding box center [705, 434] width 41 height 24
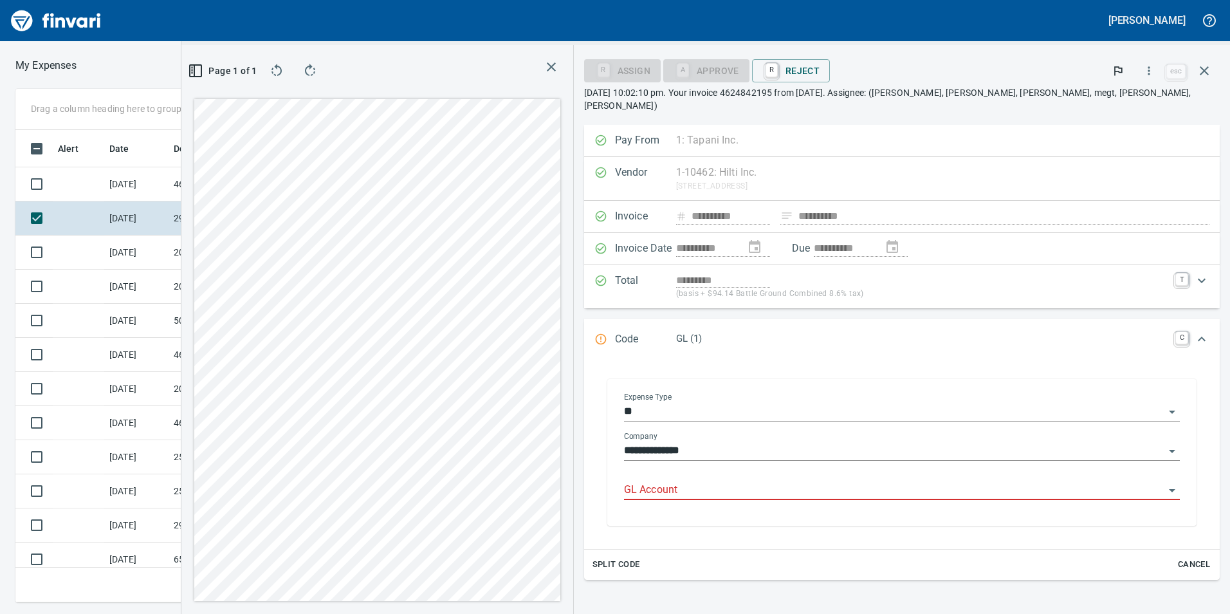
click at [808, 481] on input "GL Account" at bounding box center [894, 490] width 541 height 18
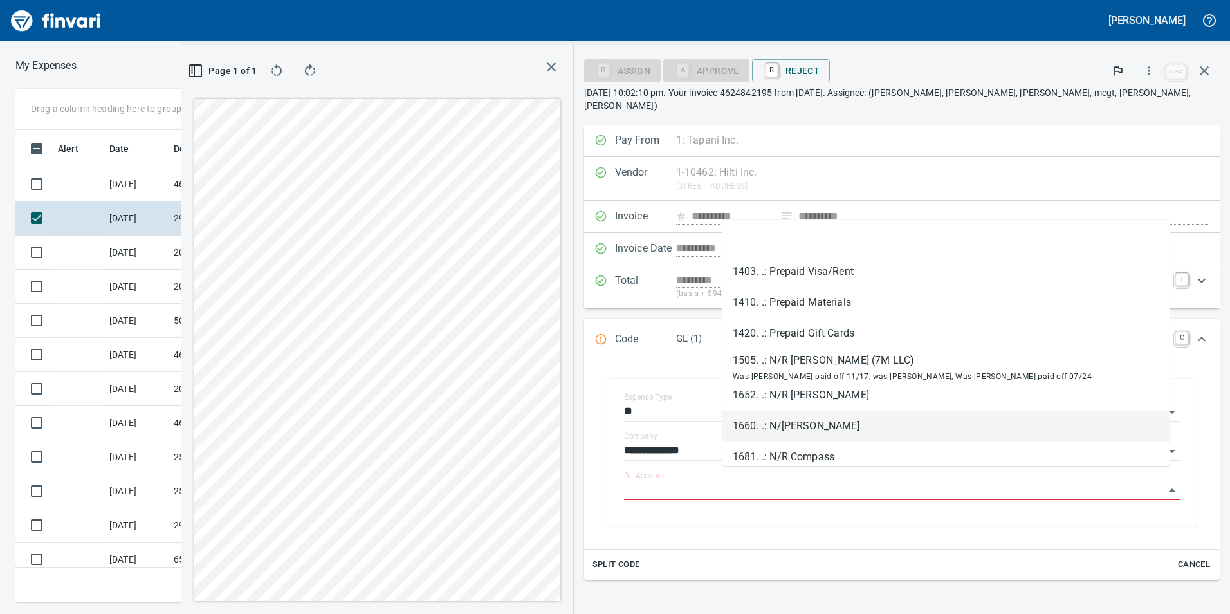
scroll to position [463, 858]
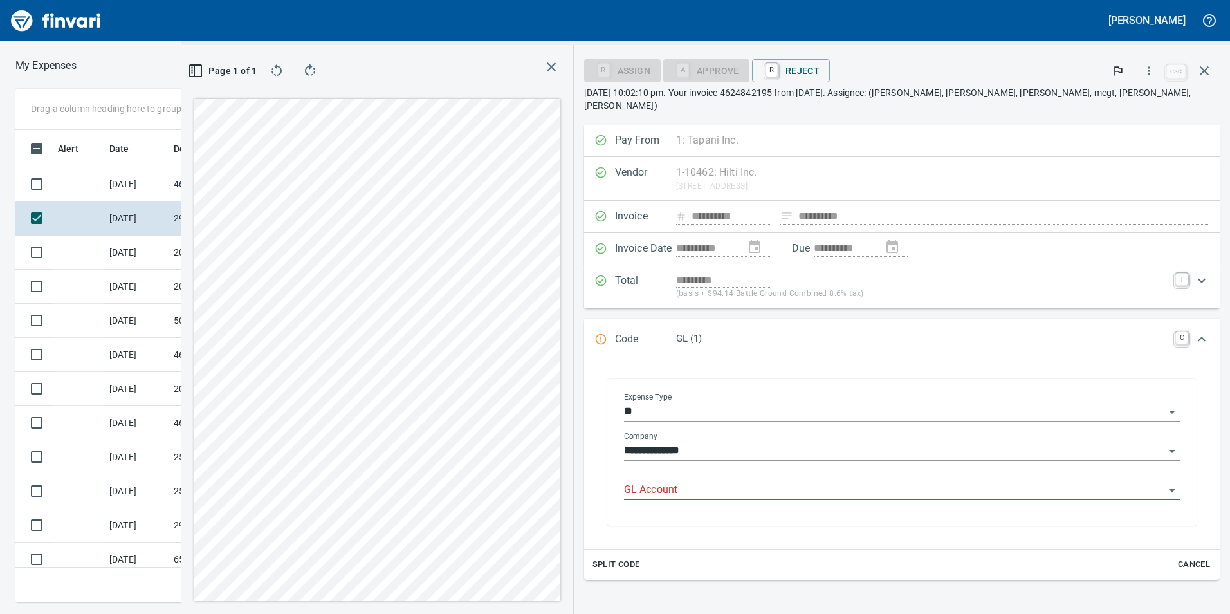
click at [858, 481] on input "GL Account" at bounding box center [894, 490] width 541 height 18
click at [859, 519] on li "6029.65.15: SMTC Qty Tools" at bounding box center [946, 510] width 447 height 31
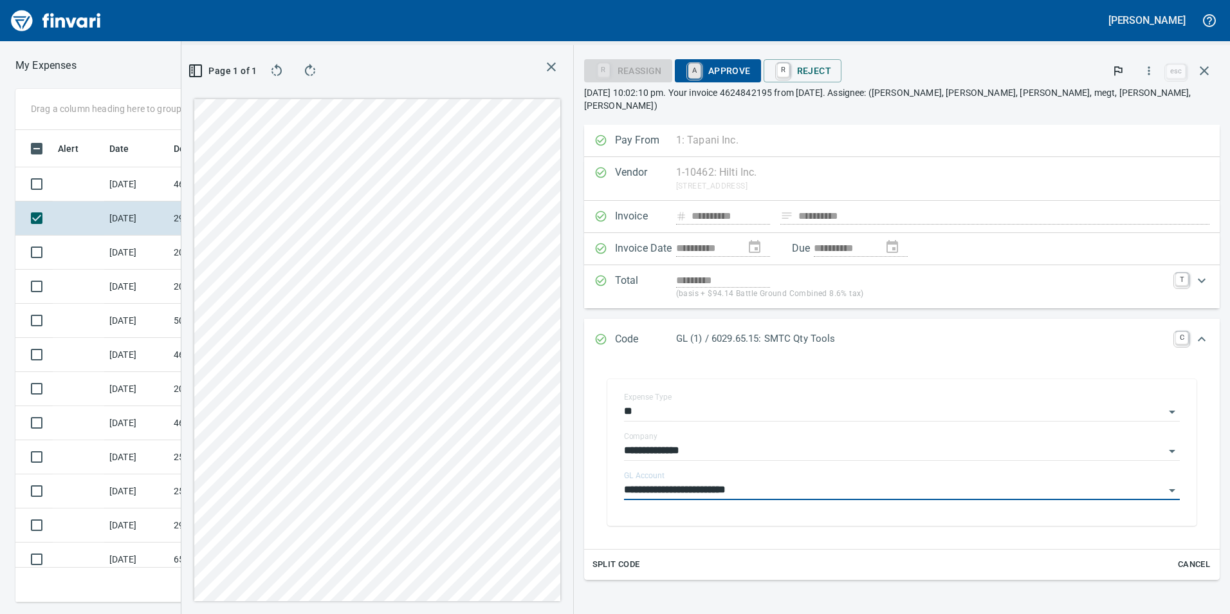
type input "**********"
click at [701, 76] on link "A" at bounding box center [695, 71] width 12 height 14
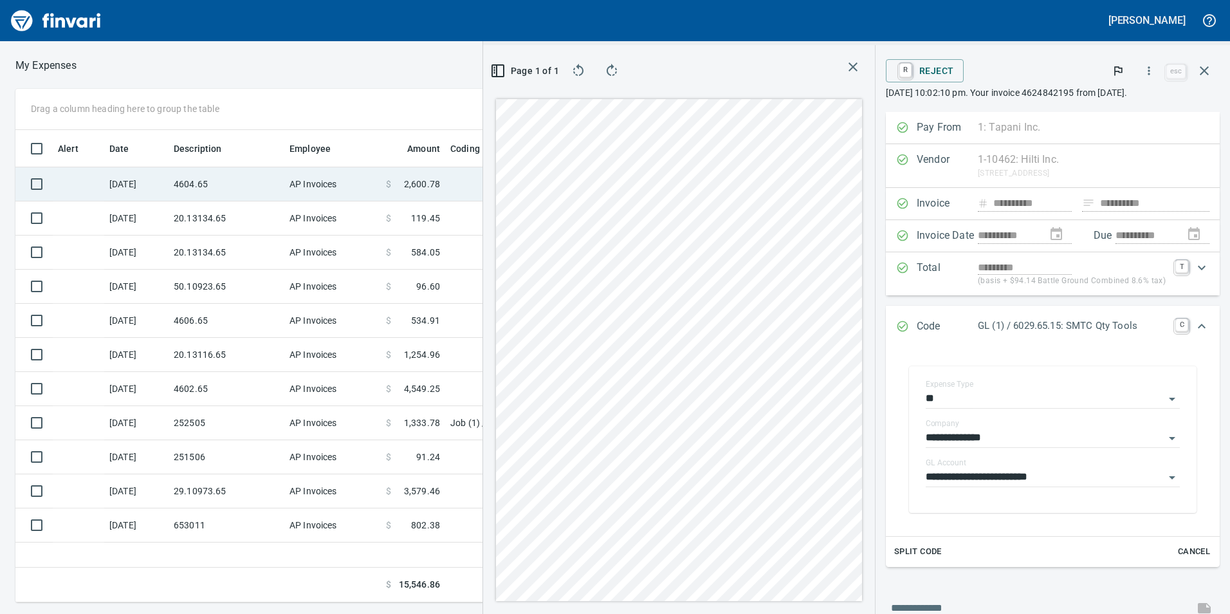
click at [233, 194] on td "4604.65" at bounding box center [227, 184] width 116 height 34
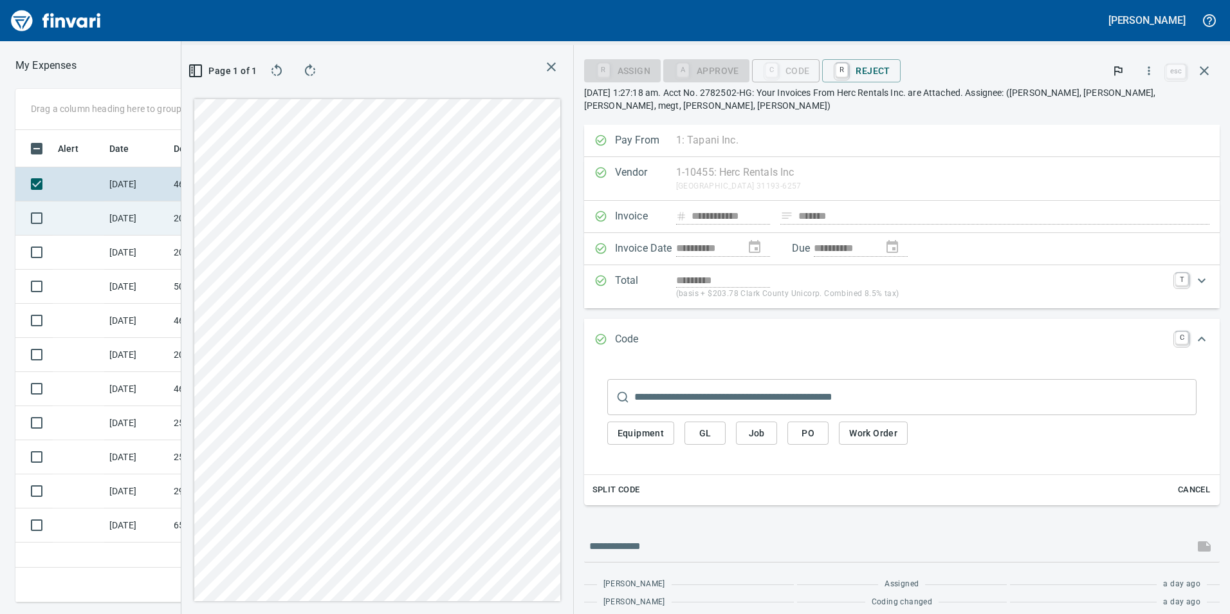
click at [132, 209] on td "[DATE]" at bounding box center [136, 218] width 64 height 34
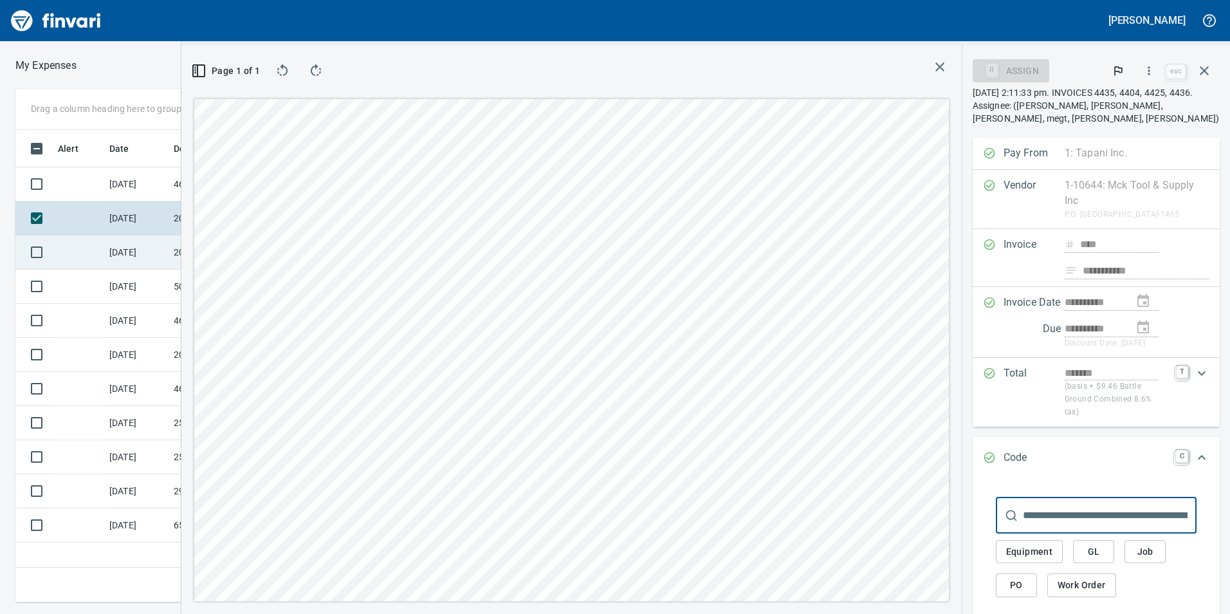
click at [128, 250] on td "[DATE]" at bounding box center [136, 253] width 64 height 34
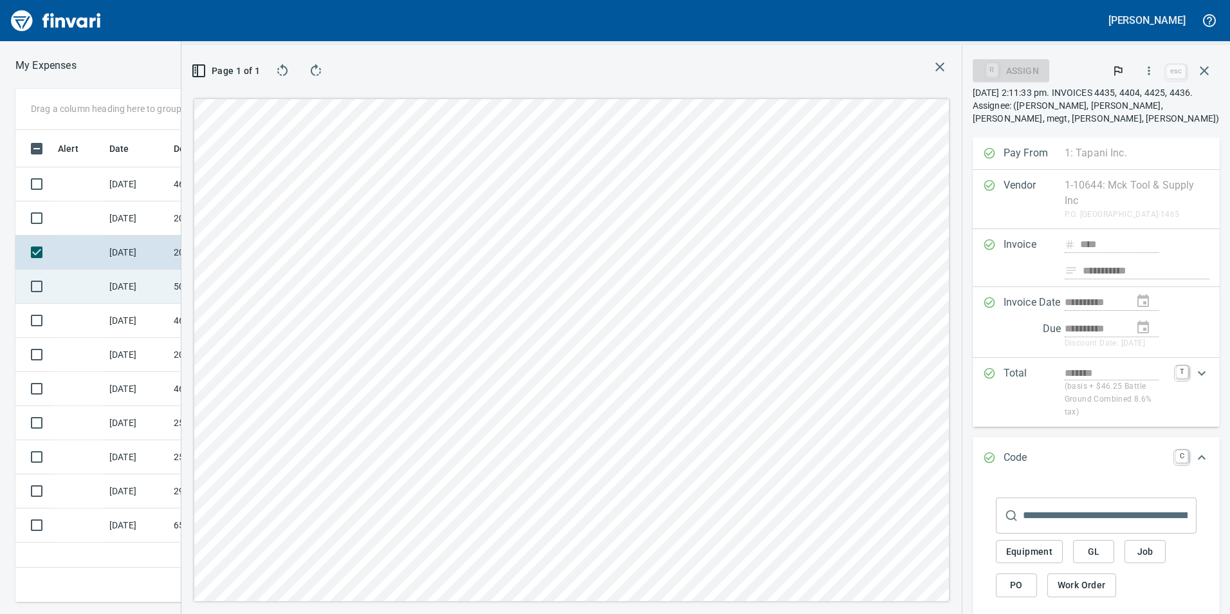
click at [125, 281] on td "[DATE]" at bounding box center [136, 287] width 64 height 34
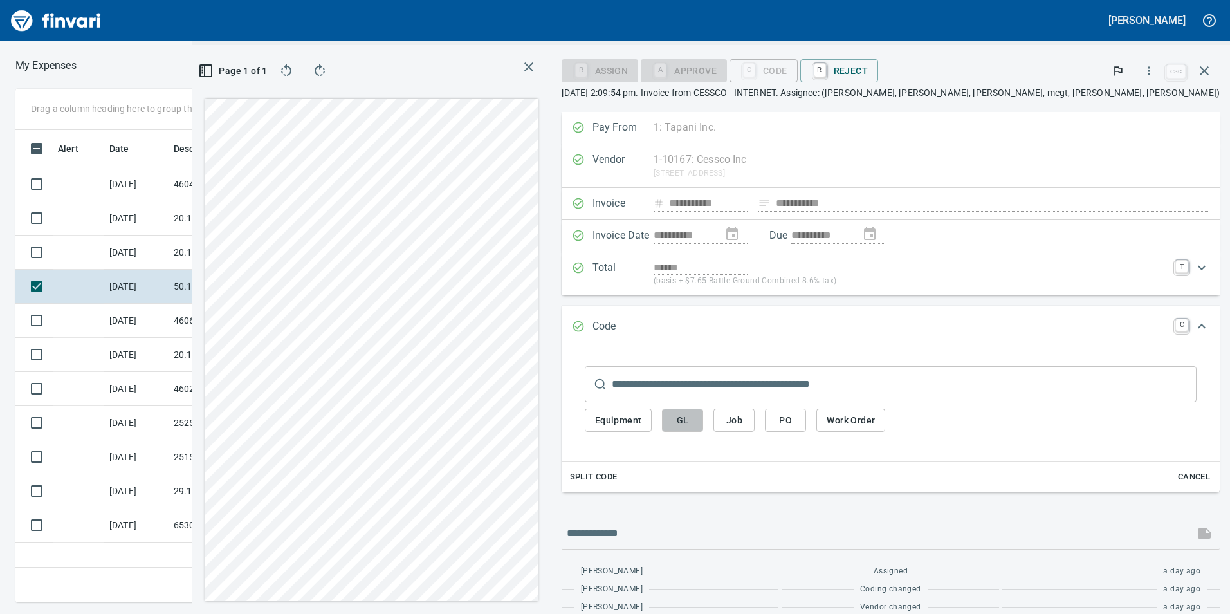
click at [693, 419] on span "GL" at bounding box center [682, 420] width 21 height 16
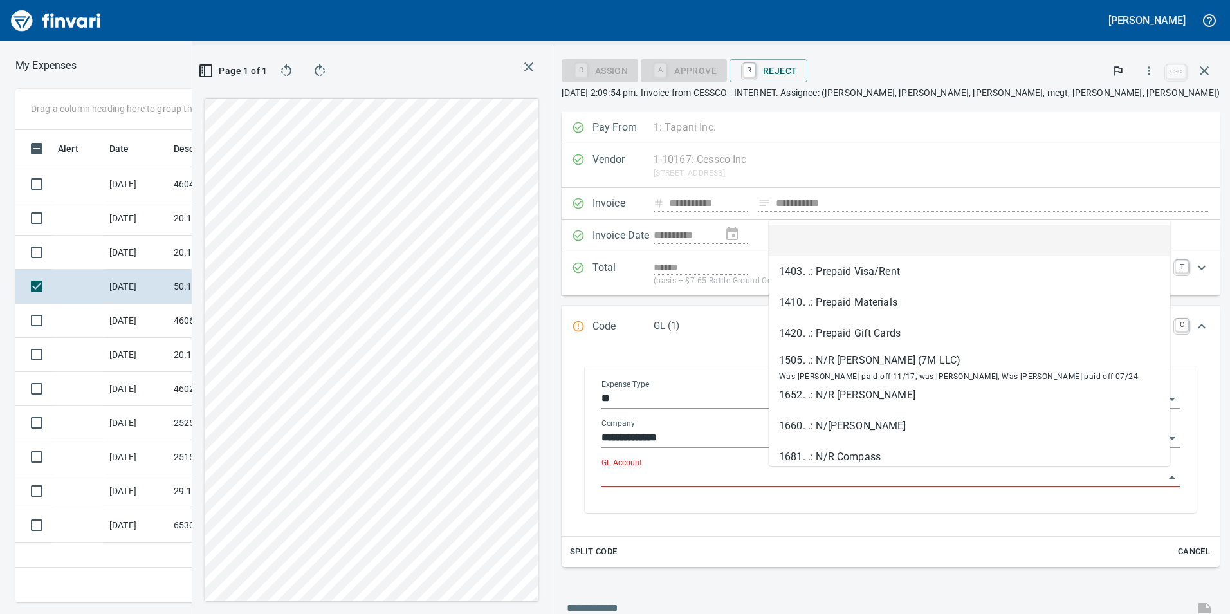
click at [851, 470] on input "GL Account" at bounding box center [883, 477] width 563 height 18
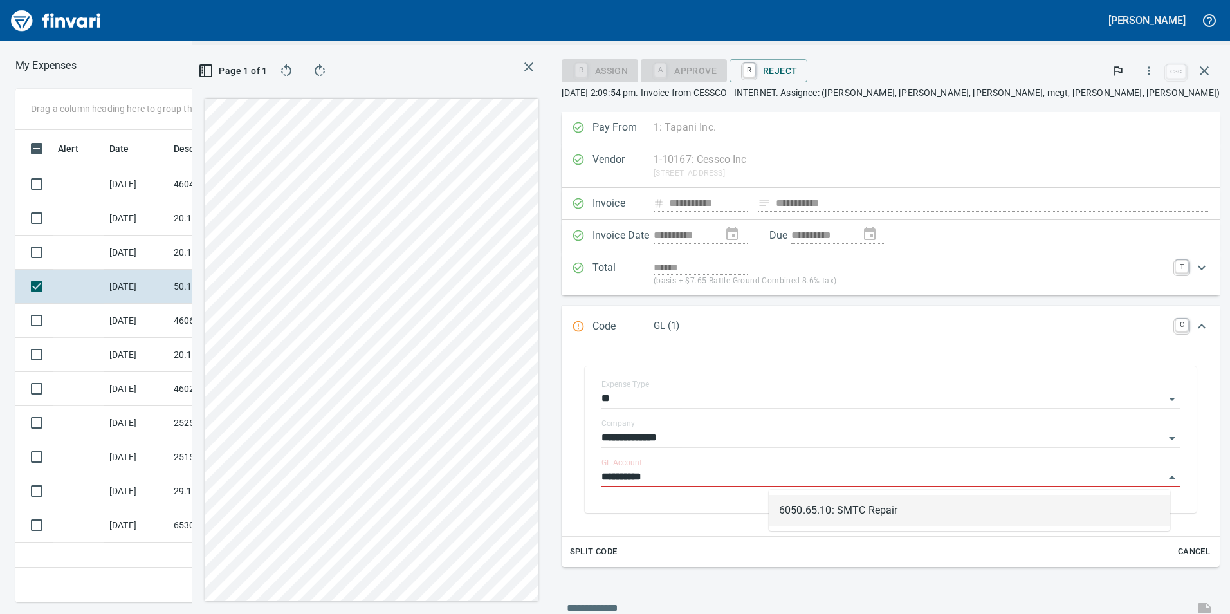
click at [859, 512] on li "6050.65.10: SMTC Repair" at bounding box center [970, 510] width 402 height 31
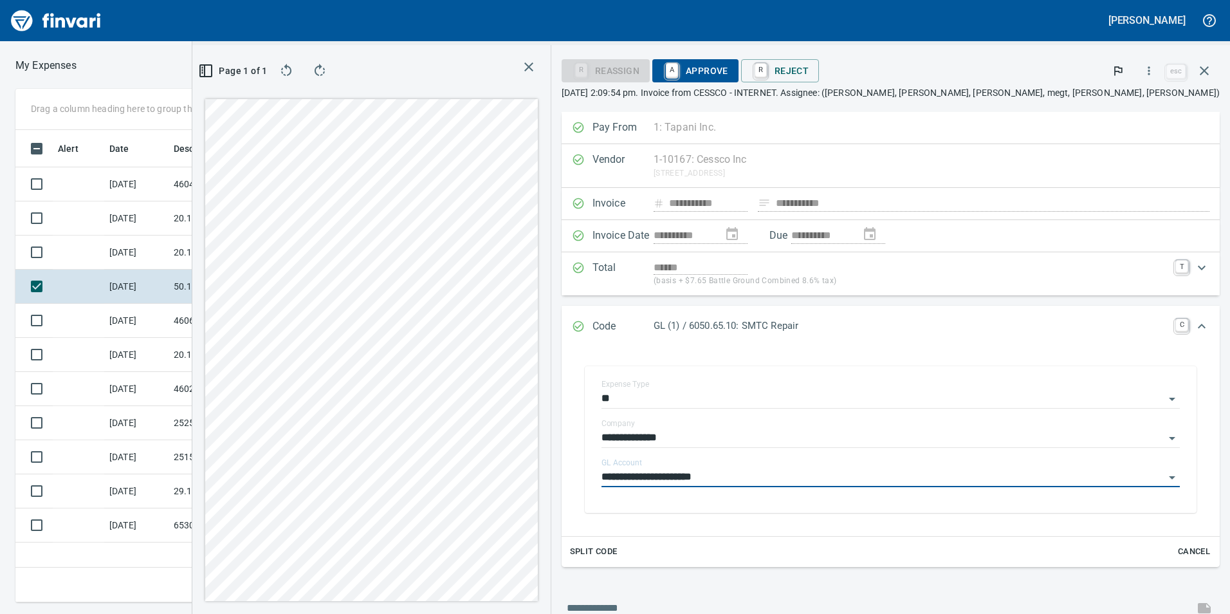
type input "**********"
click at [728, 63] on span "A Approve" at bounding box center [696, 71] width 66 height 22
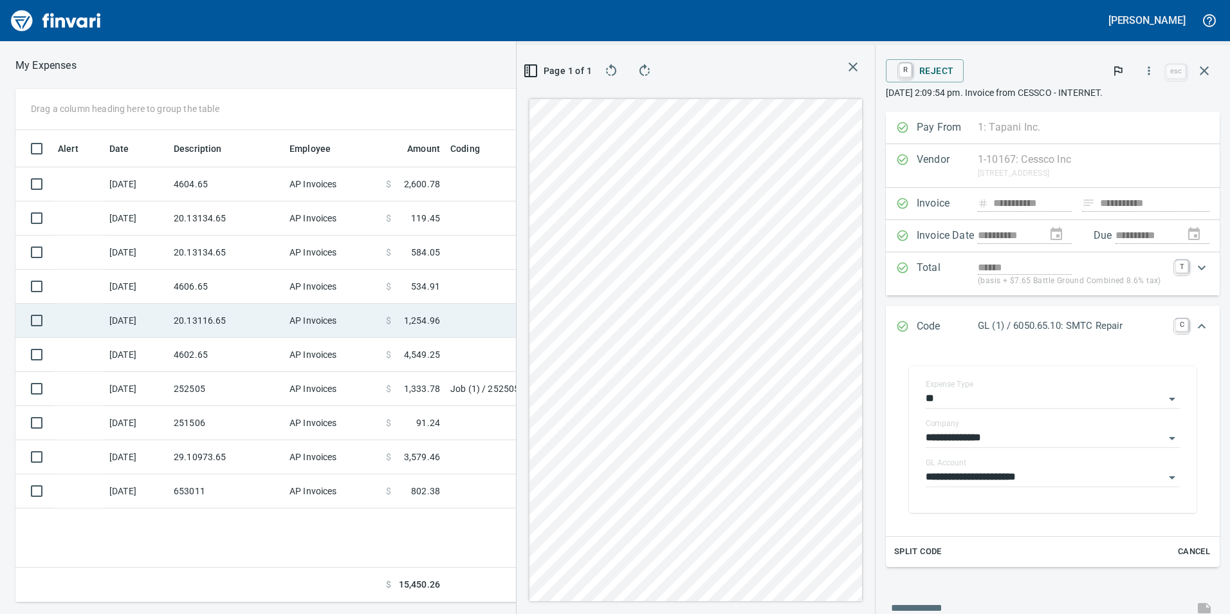
click at [236, 314] on td "20.13116.65" at bounding box center [227, 321] width 116 height 34
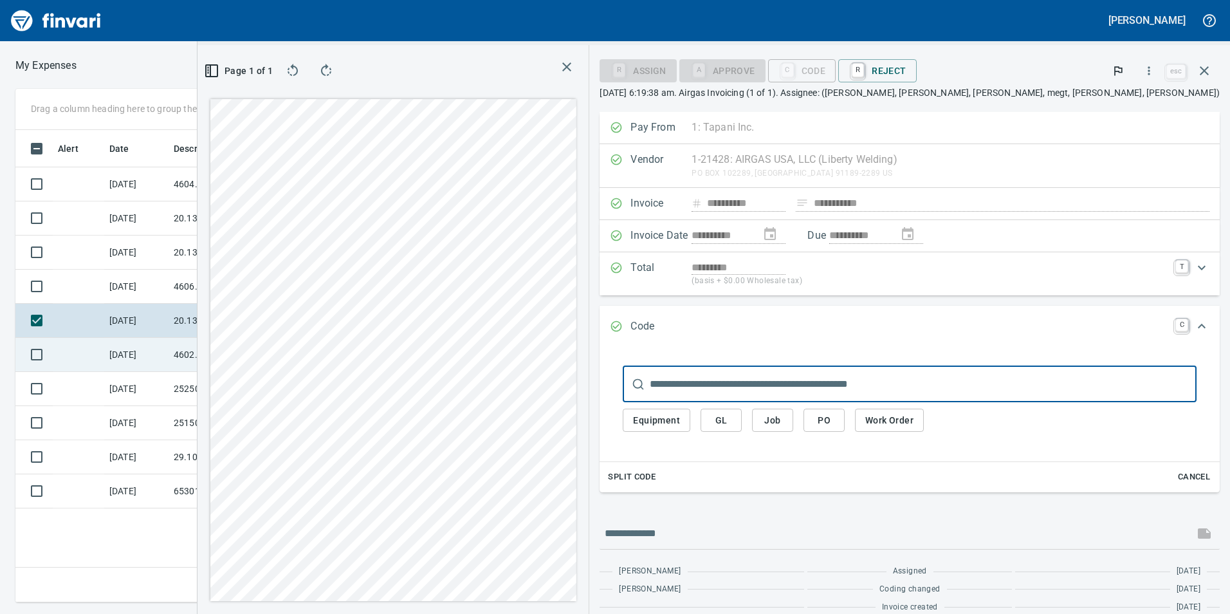
click at [187, 357] on td "4602.65" at bounding box center [227, 355] width 116 height 34
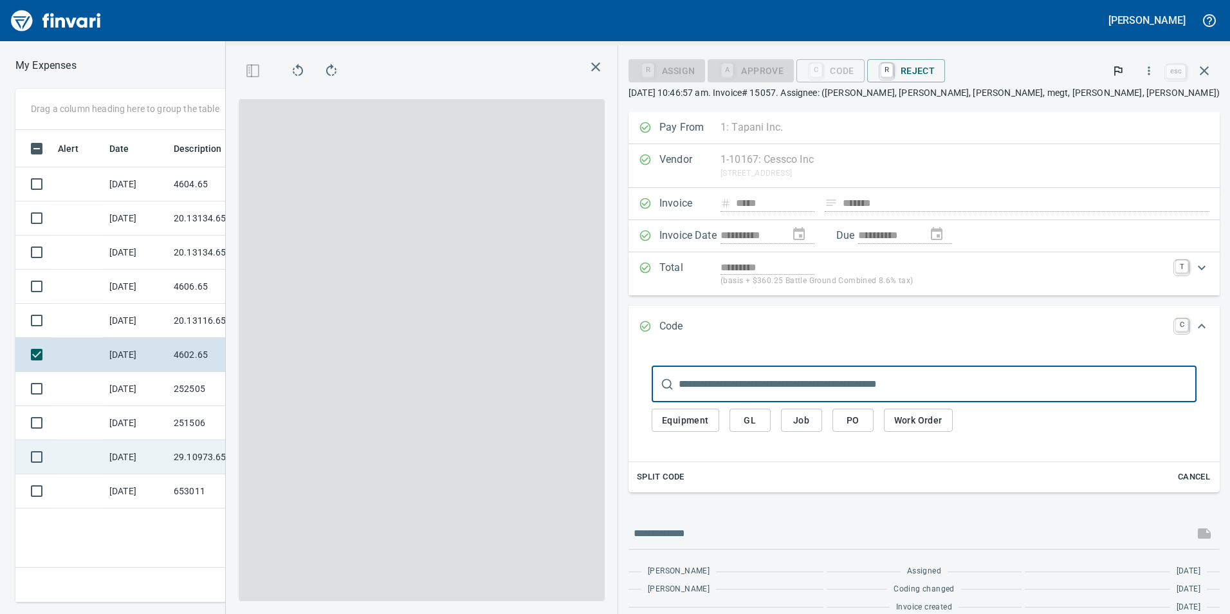
click at [208, 461] on td "29.10973.65" at bounding box center [227, 457] width 116 height 34
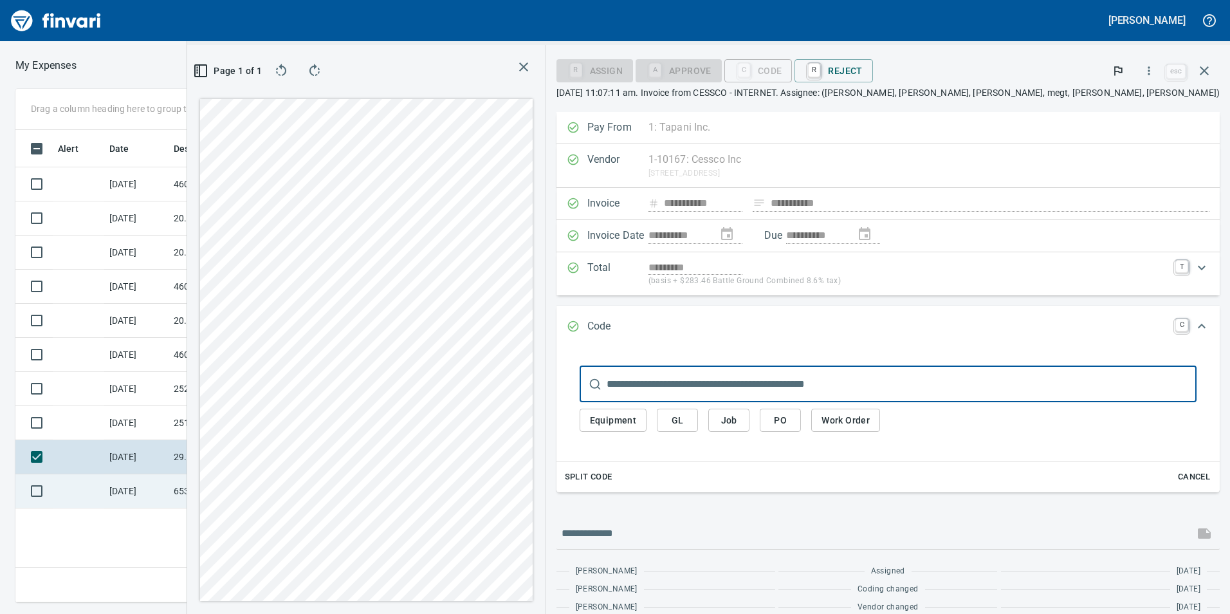
click at [189, 493] on td "653011" at bounding box center [227, 491] width 116 height 34
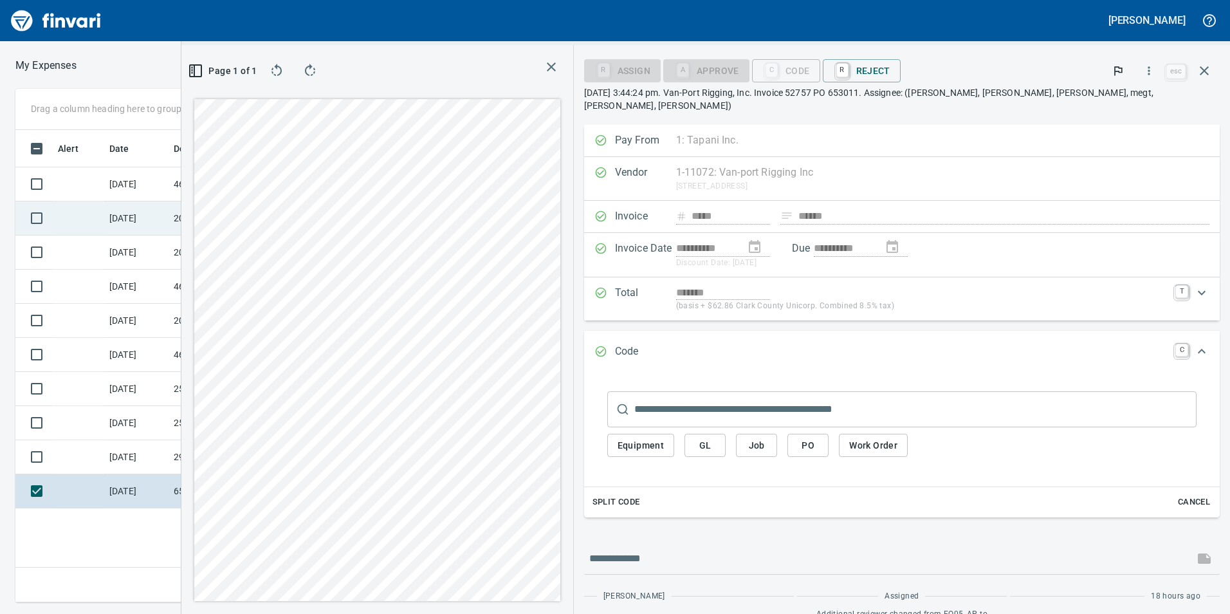
click at [175, 218] on td "20.13134.65" at bounding box center [227, 218] width 116 height 34
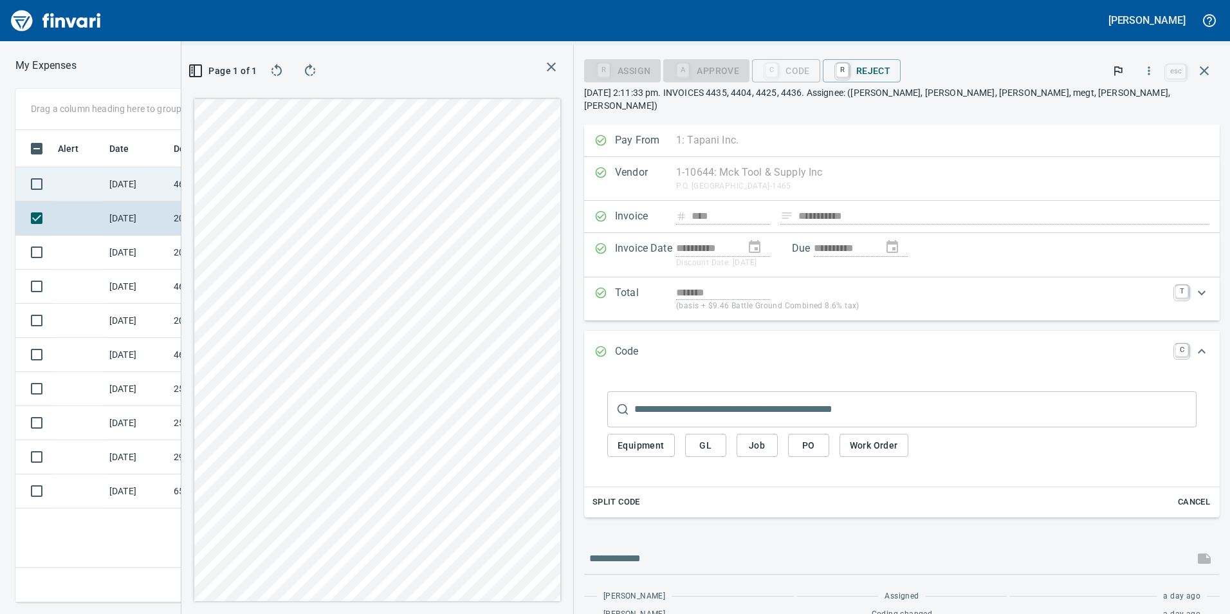
click at [190, 176] on td "4604.65" at bounding box center [227, 184] width 116 height 34
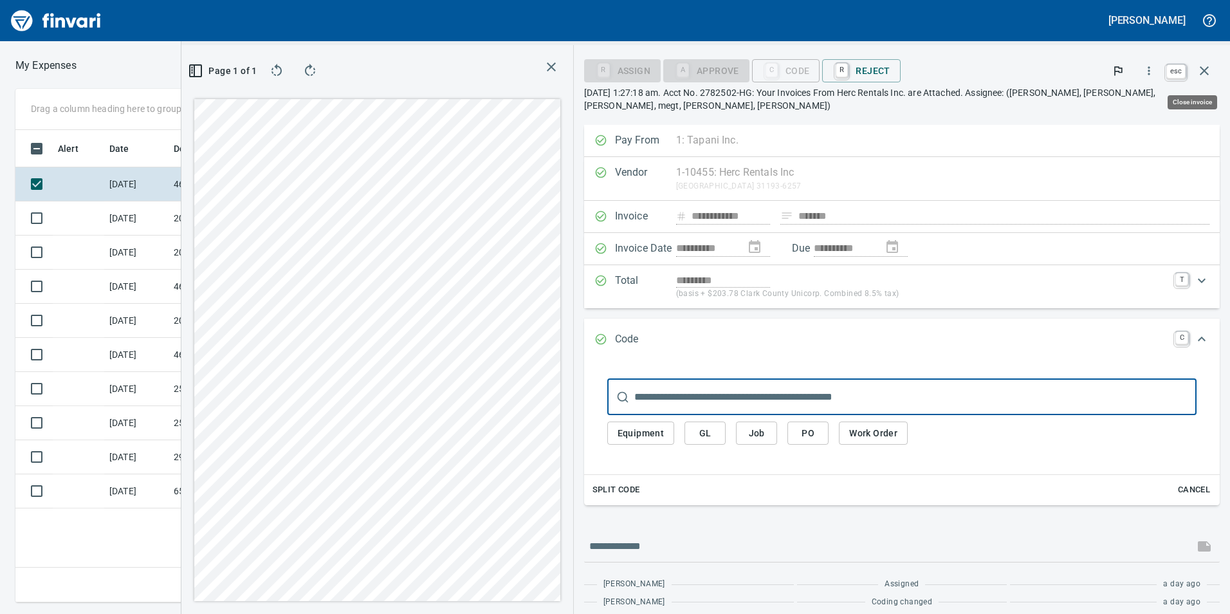
click at [1209, 73] on icon "button" at bounding box center [1204, 70] width 15 height 15
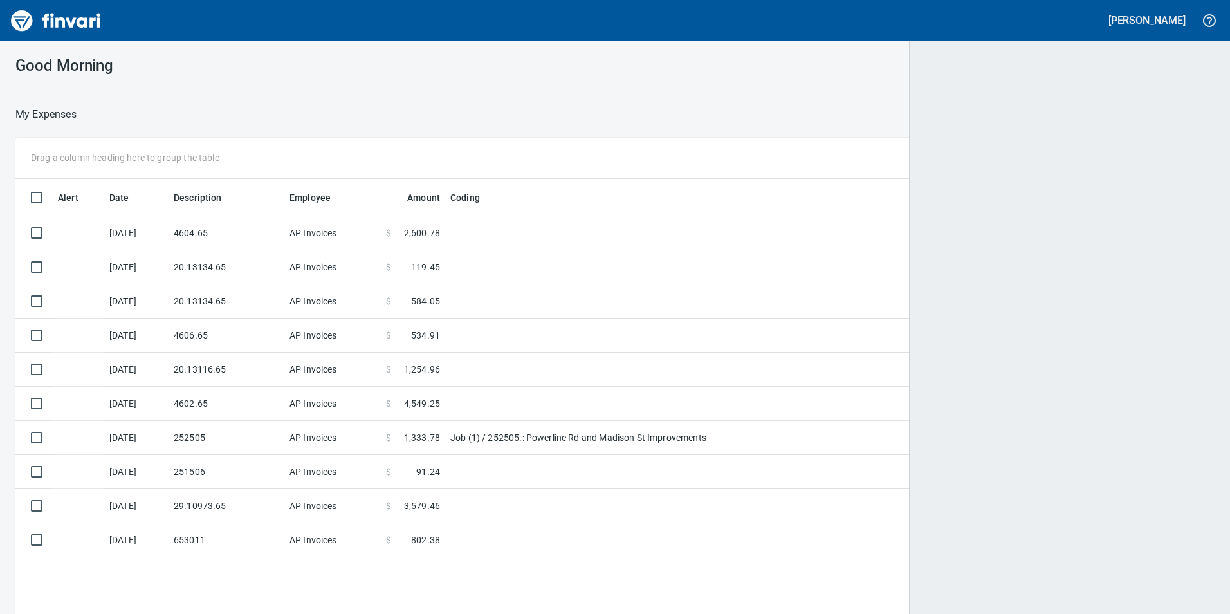
scroll to position [463, 1178]
